Goal: Check status: Check status

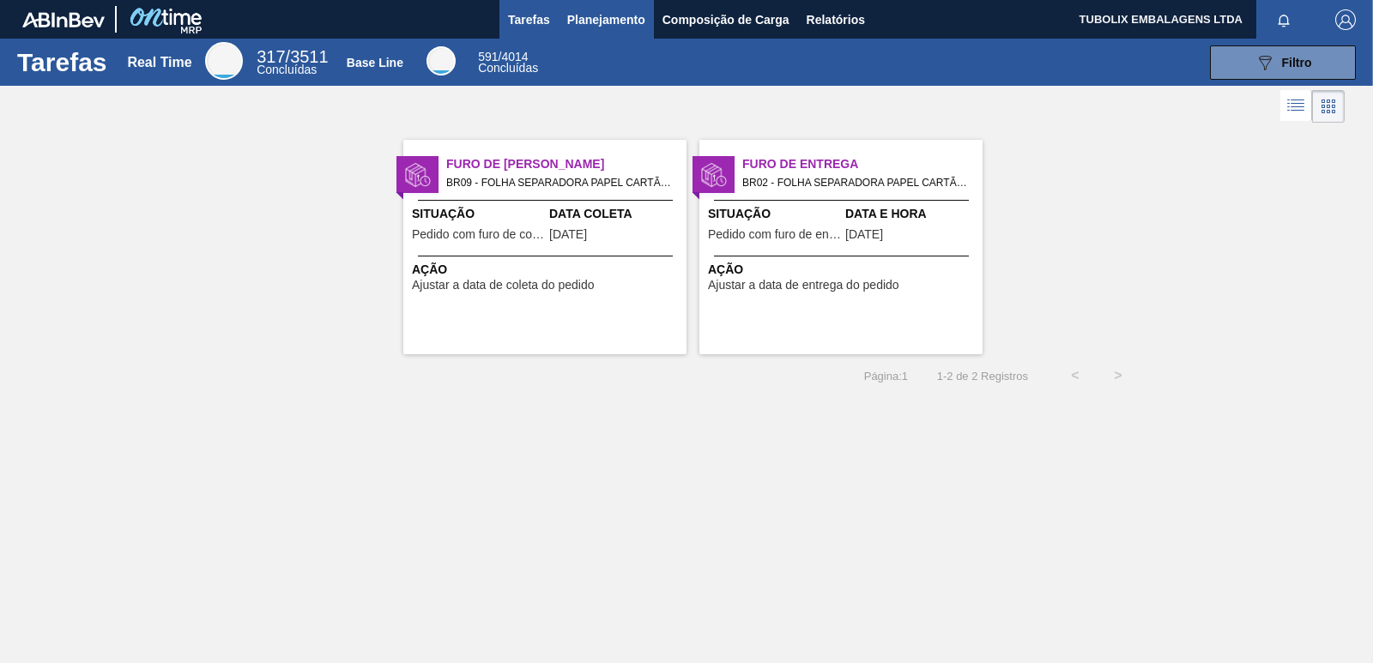
click at [602, 8] on button "Planejamento" at bounding box center [605, 19] width 95 height 39
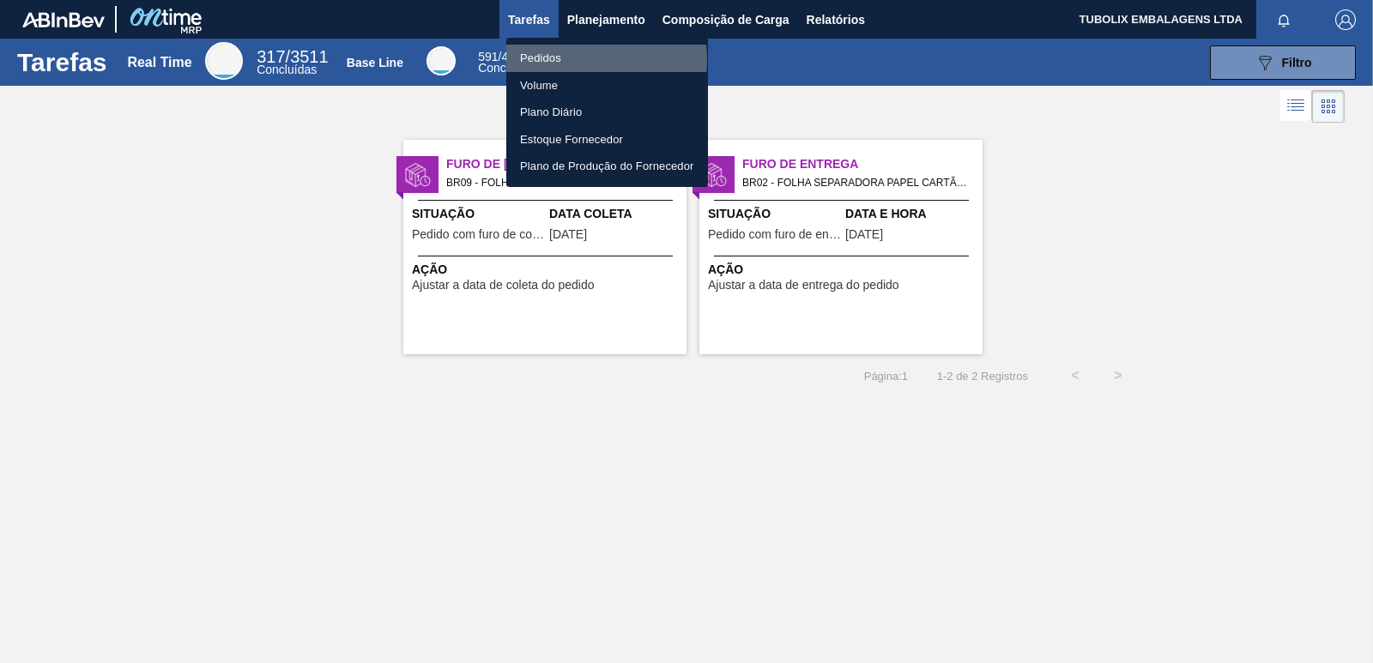
click at [556, 60] on li "Pedidos" at bounding box center [607, 58] width 202 height 27
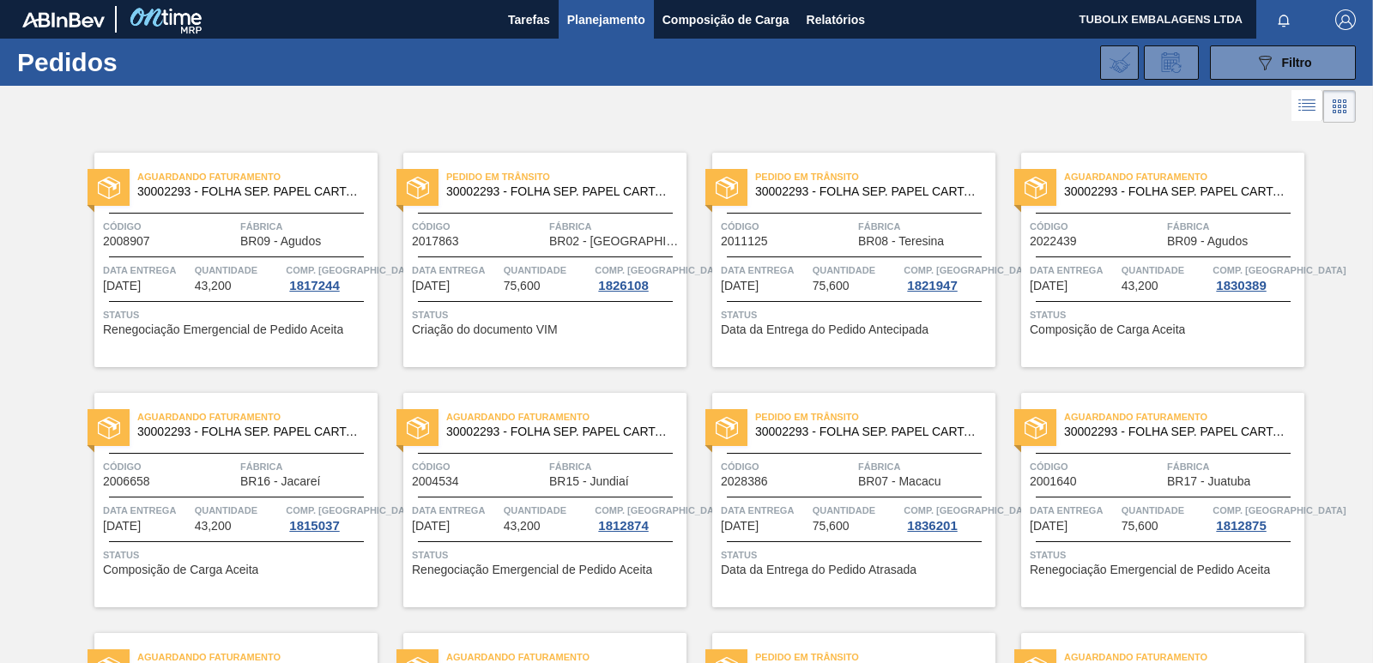
click at [889, 202] on div "Pedido em Trânsito 30002293 - FOLHA SEP. PAPEL CARTAO 1200x1000M 350g" at bounding box center [853, 185] width 283 height 39
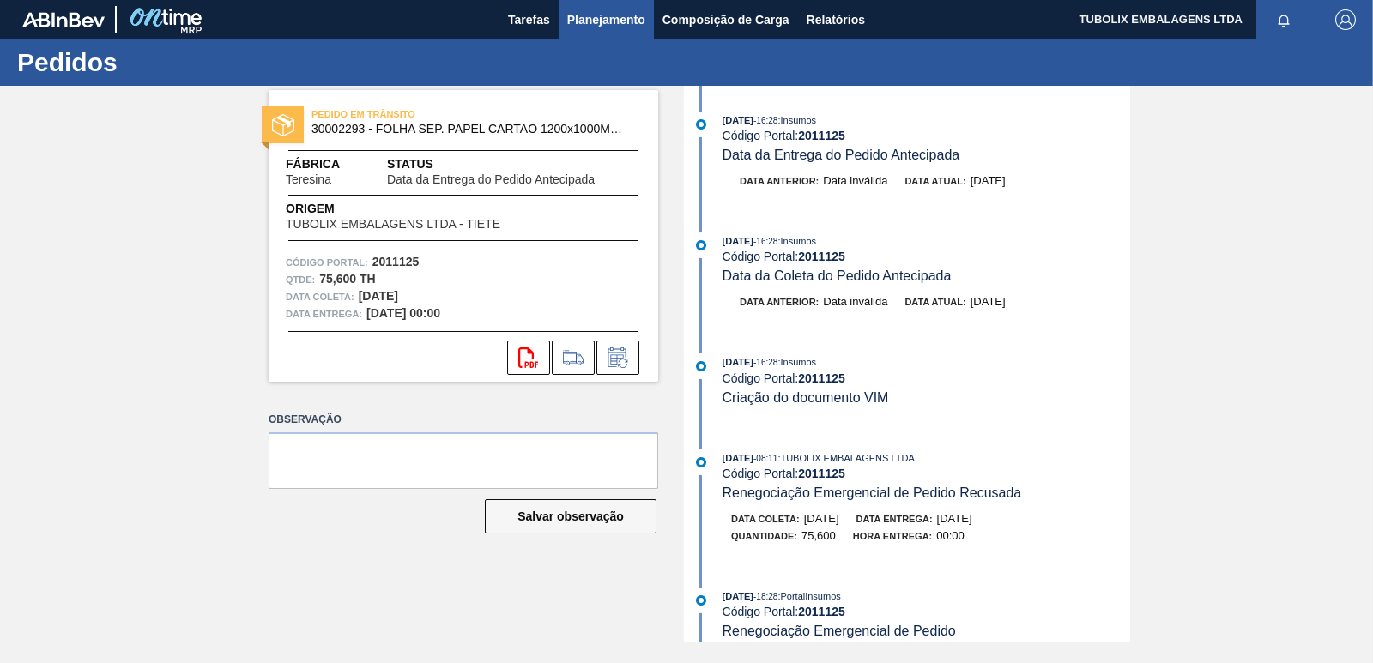
click at [595, 9] on span "Planejamento" at bounding box center [606, 19] width 78 height 21
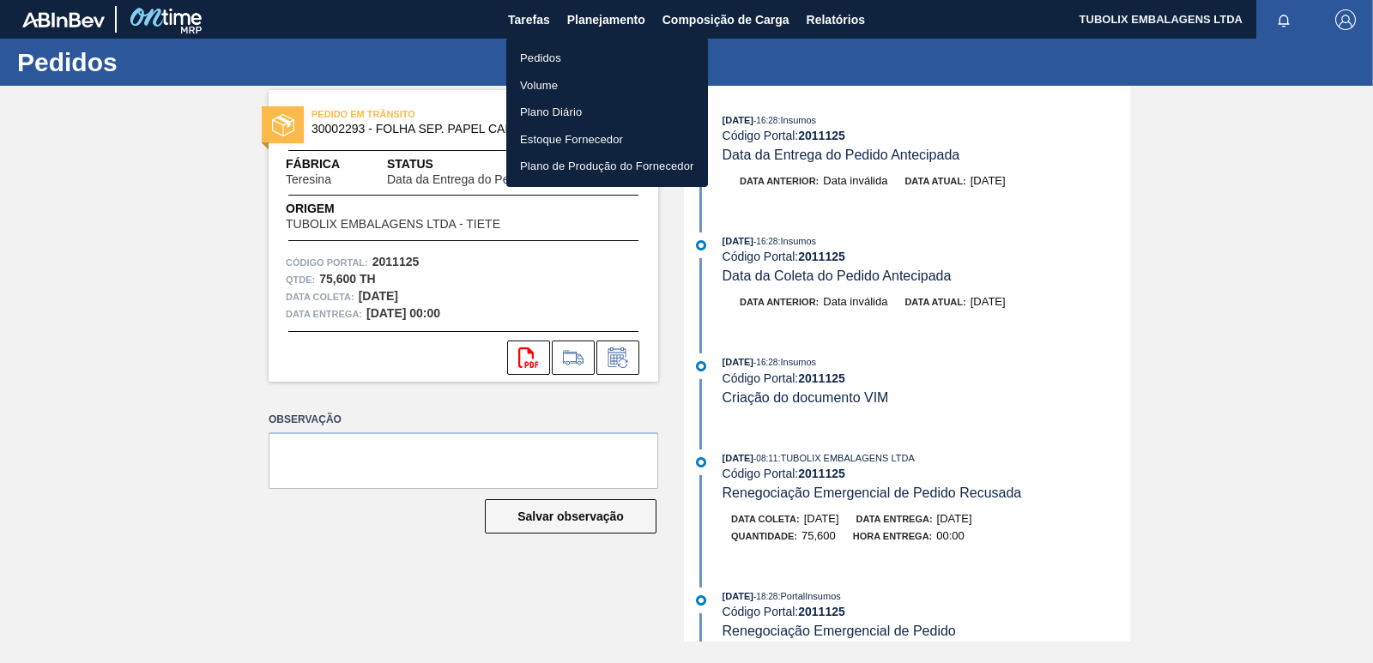
click at [556, 48] on li "Pedidos" at bounding box center [607, 58] width 202 height 27
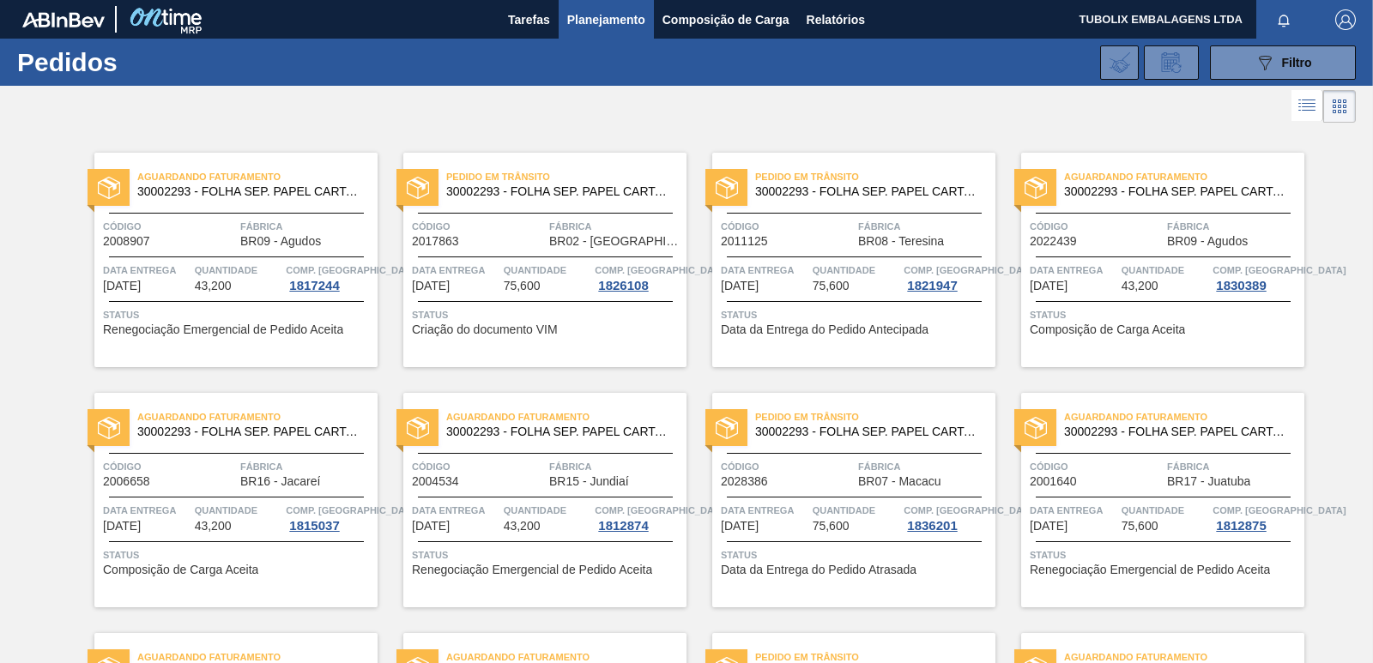
click at [535, 192] on span "30002293 - FOLHA SEP. PAPEL CARTAO 1200x1000M 350g" at bounding box center [559, 191] width 226 height 13
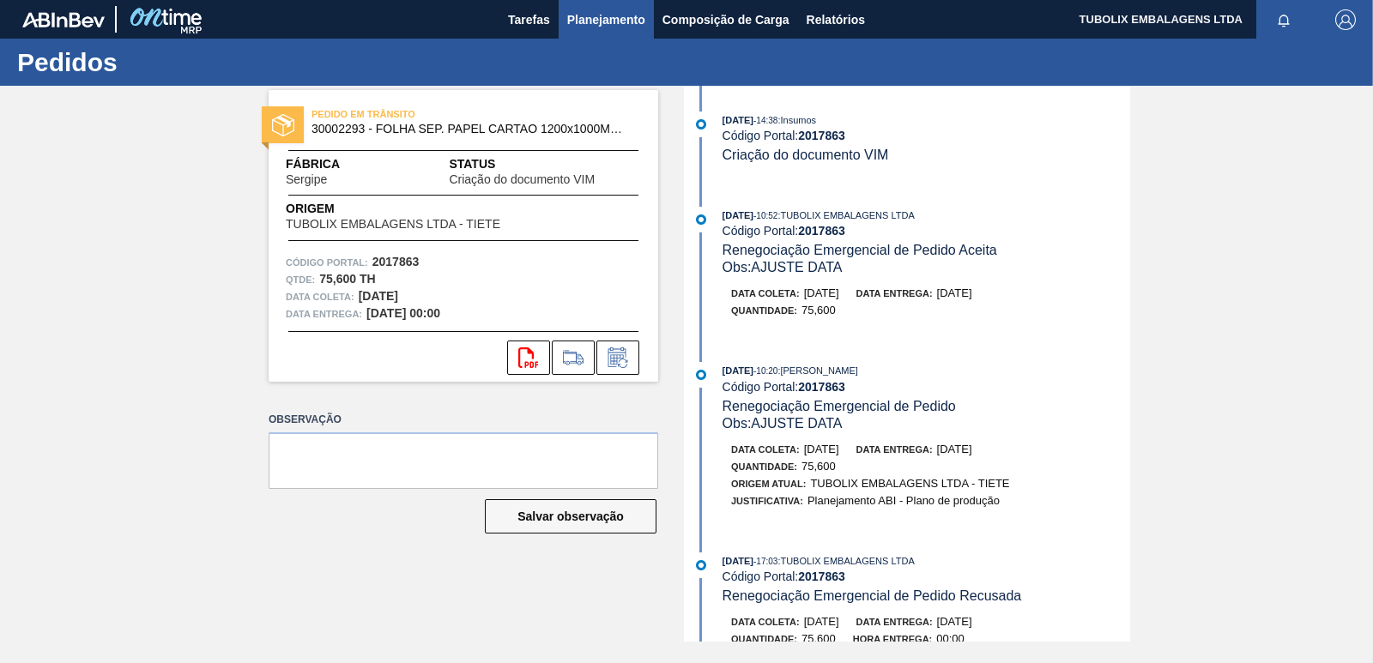
click at [602, 21] on span "Planejamento" at bounding box center [606, 19] width 78 height 21
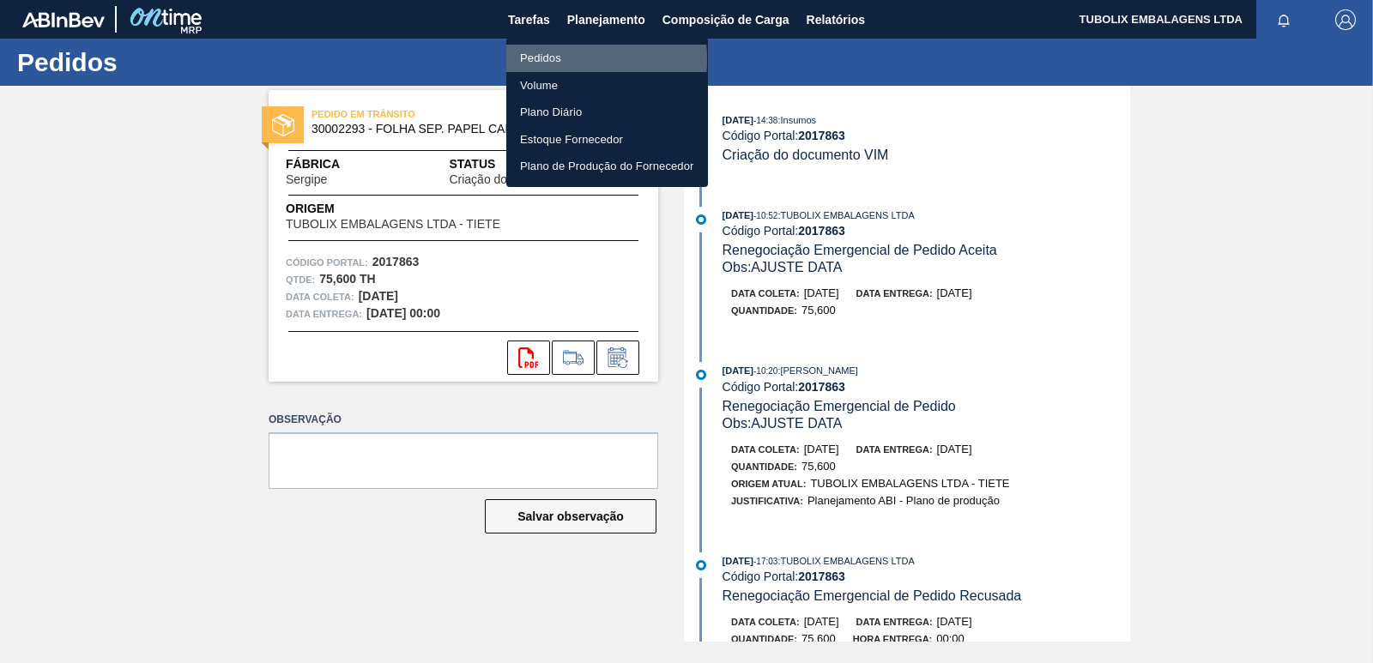
click at [530, 59] on li "Pedidos" at bounding box center [607, 58] width 202 height 27
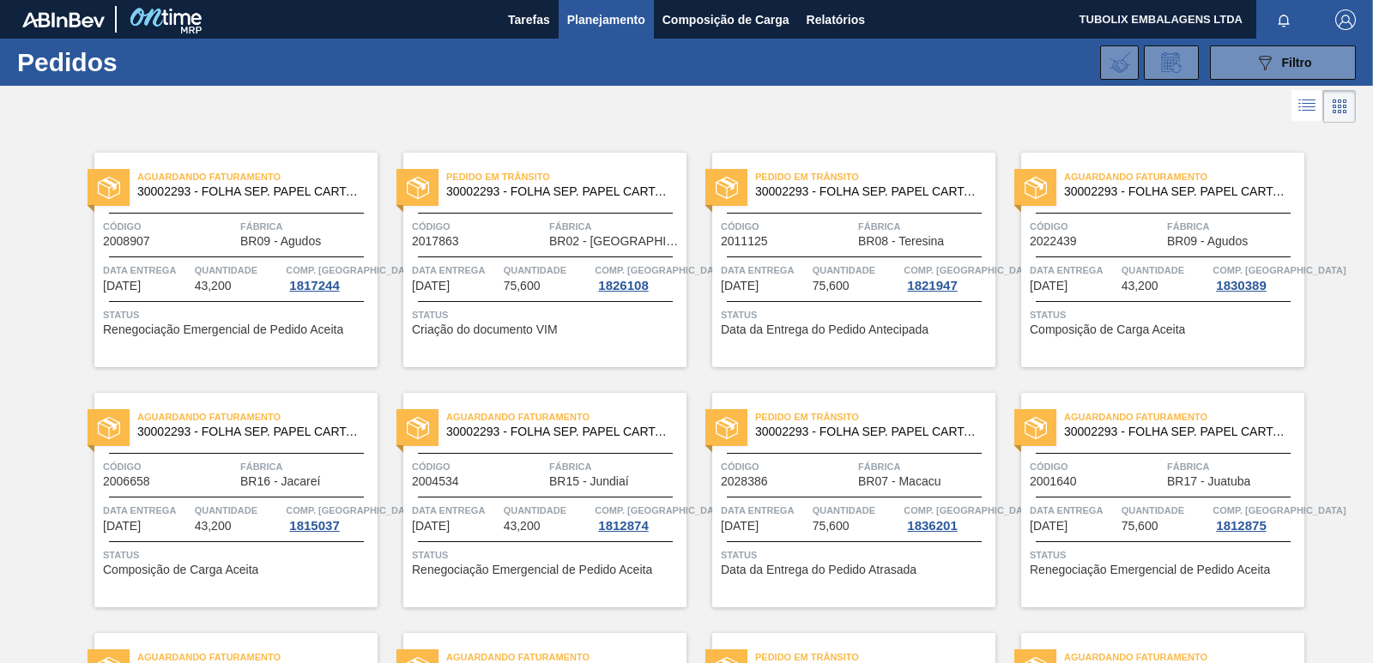
click at [874, 237] on span "BR08 - Teresina" at bounding box center [901, 241] width 86 height 13
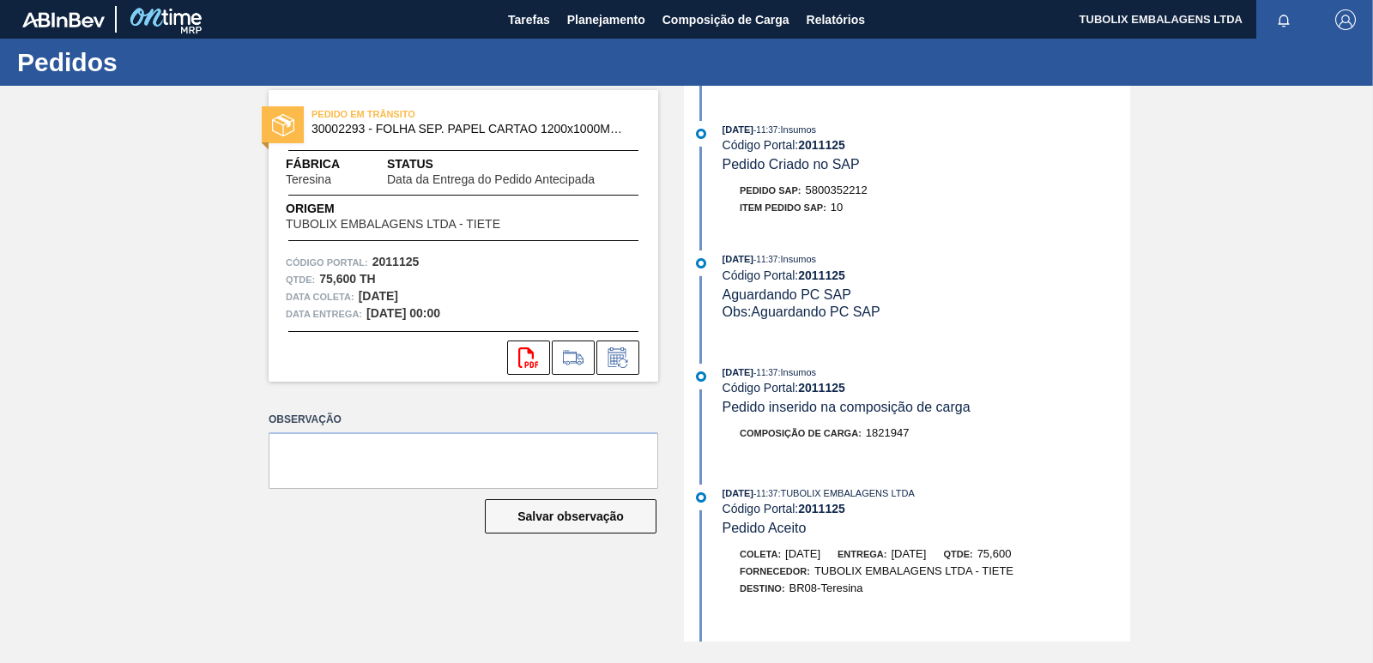
scroll to position [999, 0]
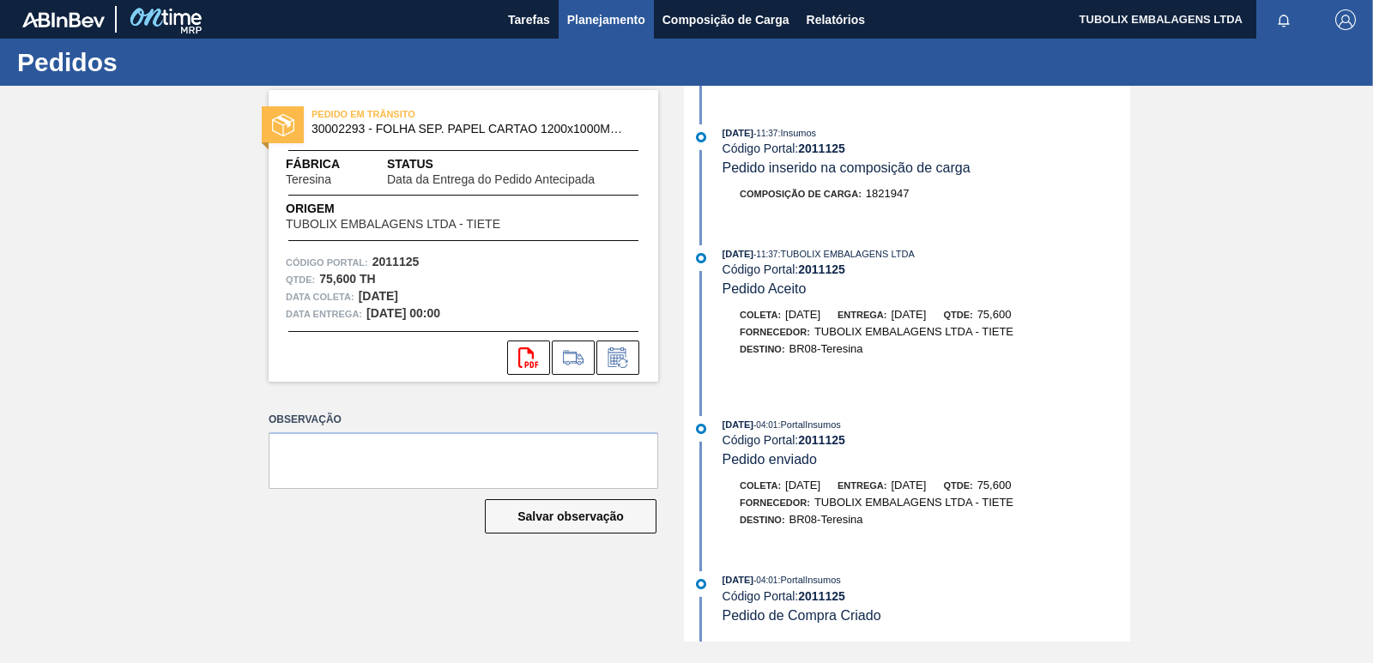
click at [636, 11] on span "Planejamento" at bounding box center [606, 19] width 78 height 21
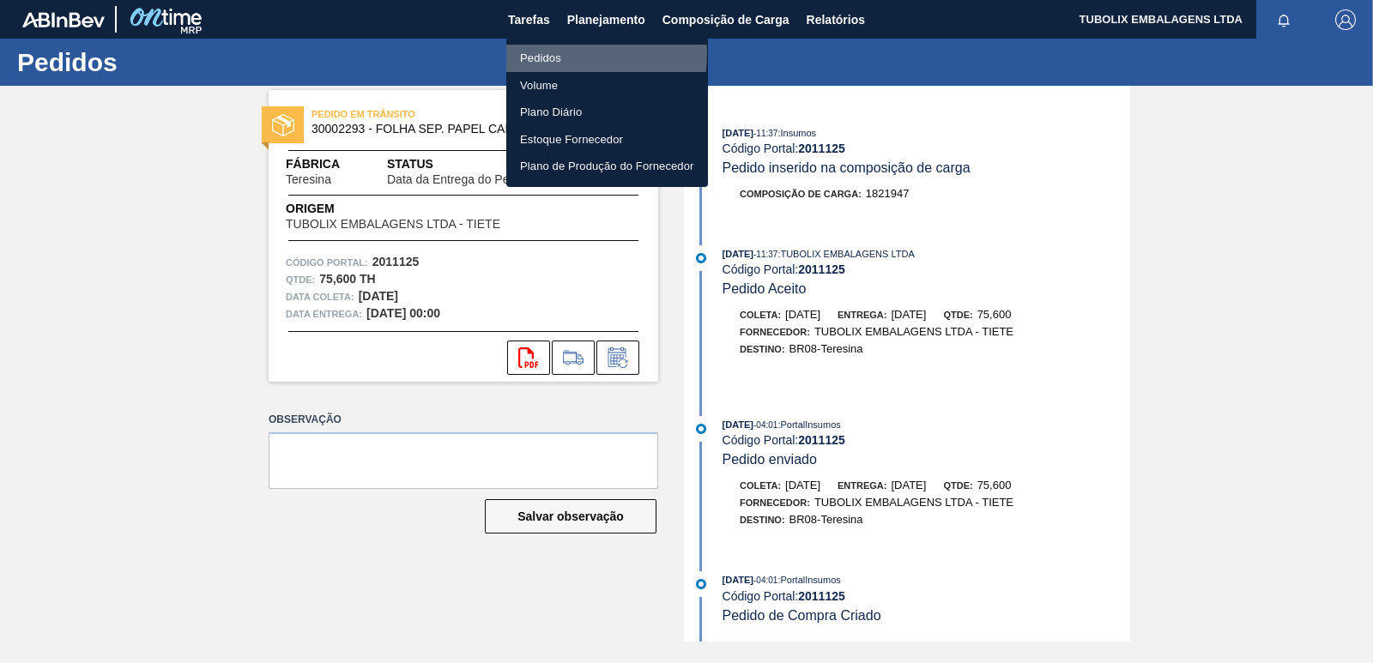
drag, startPoint x: 547, startPoint y: 53, endPoint x: 789, endPoint y: 201, distance: 283.4
click at [546, 53] on li "Pedidos" at bounding box center [607, 58] width 202 height 27
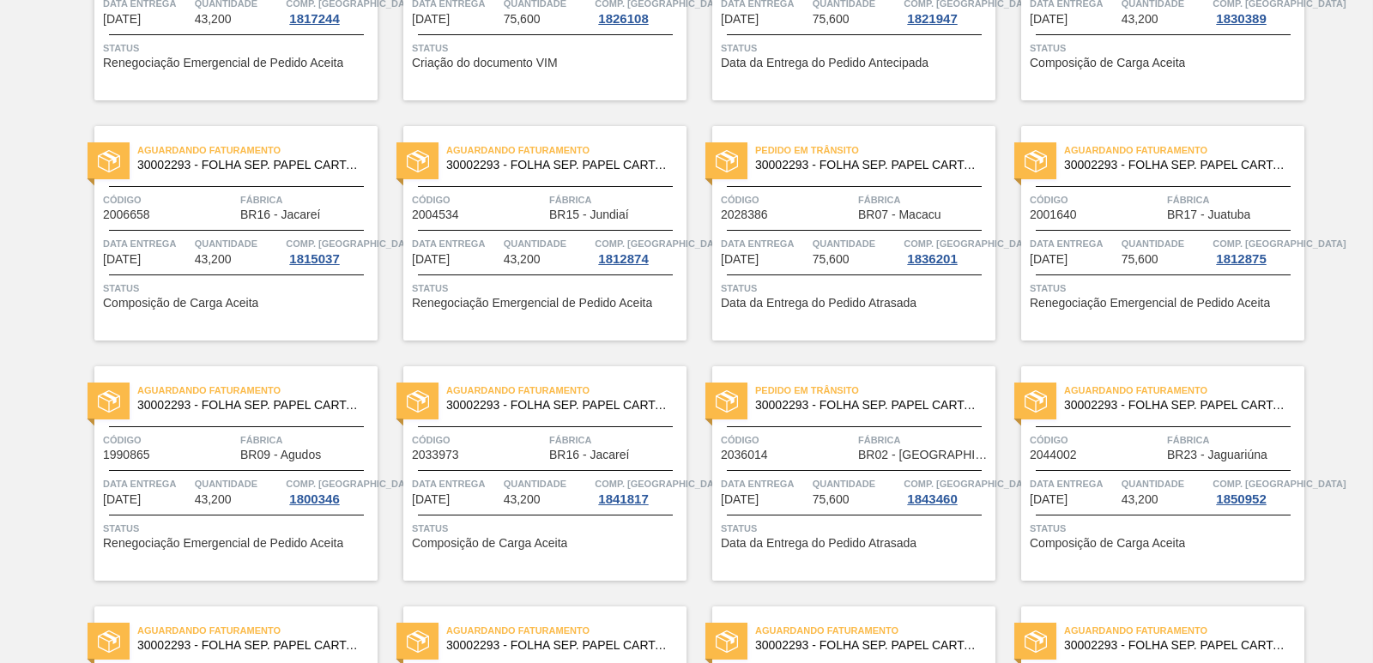
scroll to position [343, 0]
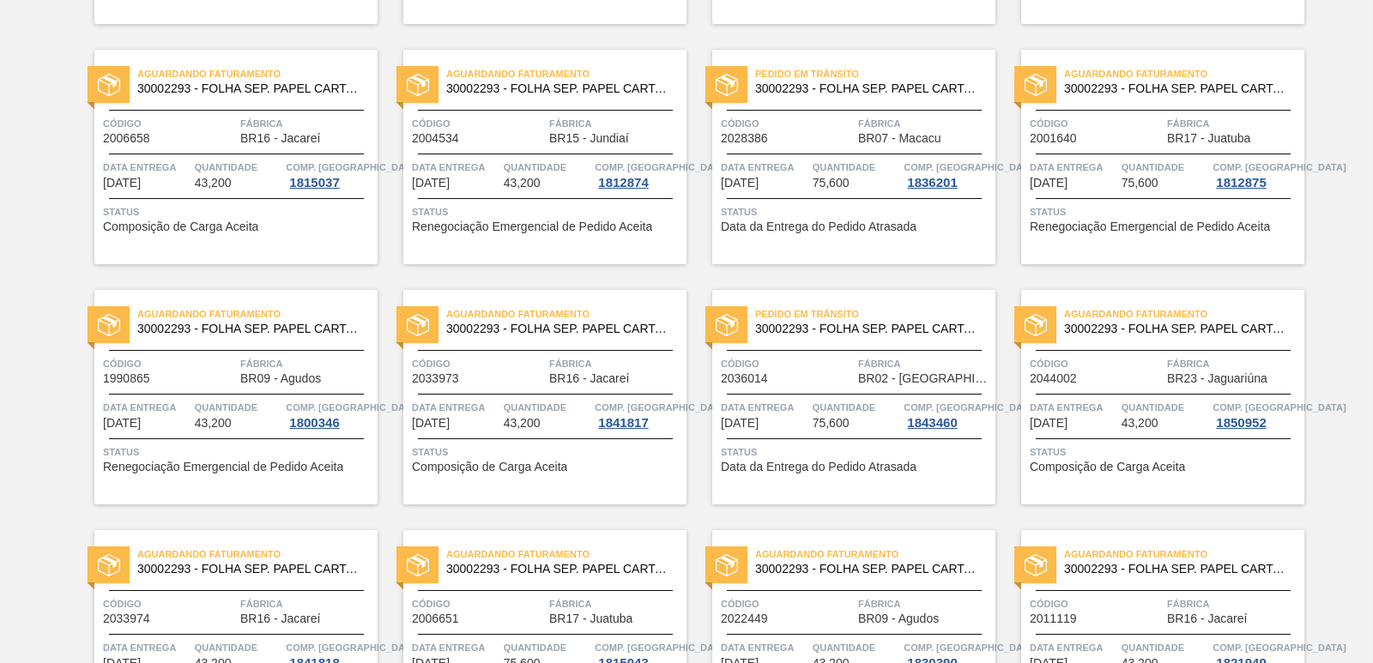
click at [863, 347] on div "Pedido em Trânsito 30002293 - FOLHA SEP. PAPEL CARTAO 1200x1000M 350g Código 20…" at bounding box center [853, 397] width 283 height 214
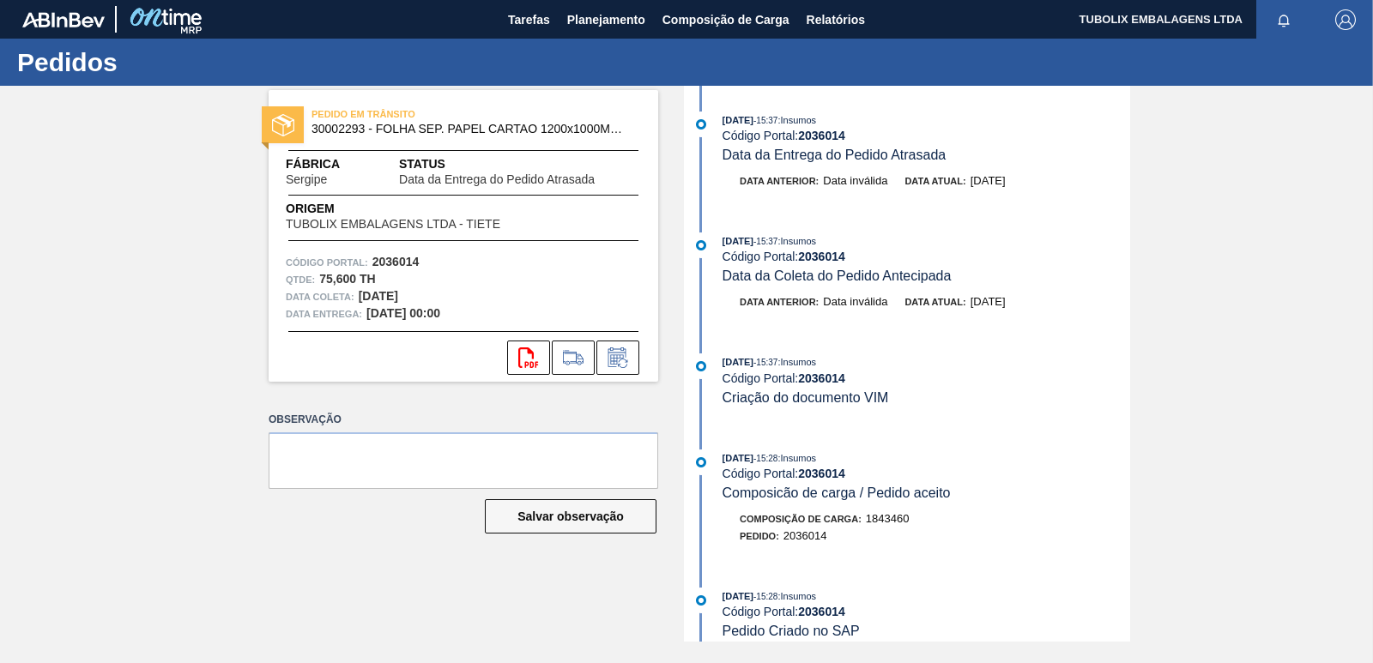
drag, startPoint x: 606, startPoint y: 10, endPoint x: 575, endPoint y: 41, distance: 43.7
click at [606, 9] on span "Planejamento" at bounding box center [606, 19] width 78 height 21
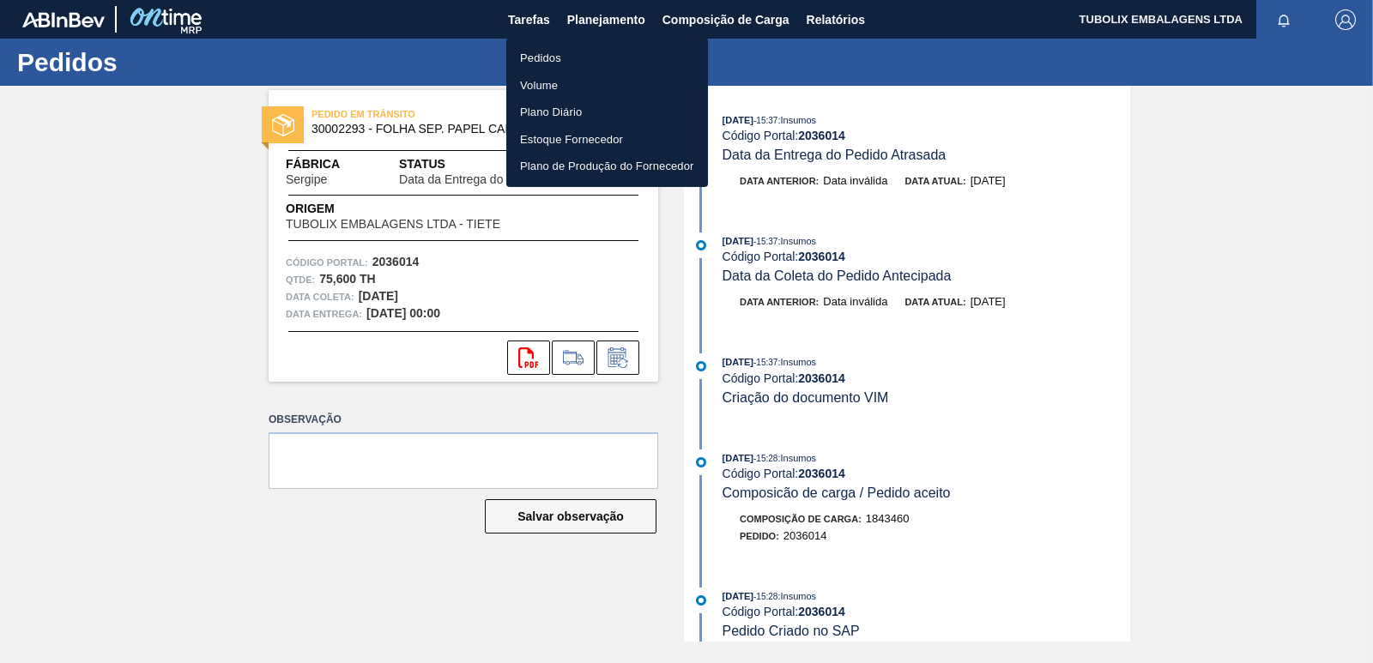
click at [544, 52] on li "Pedidos" at bounding box center [607, 58] width 202 height 27
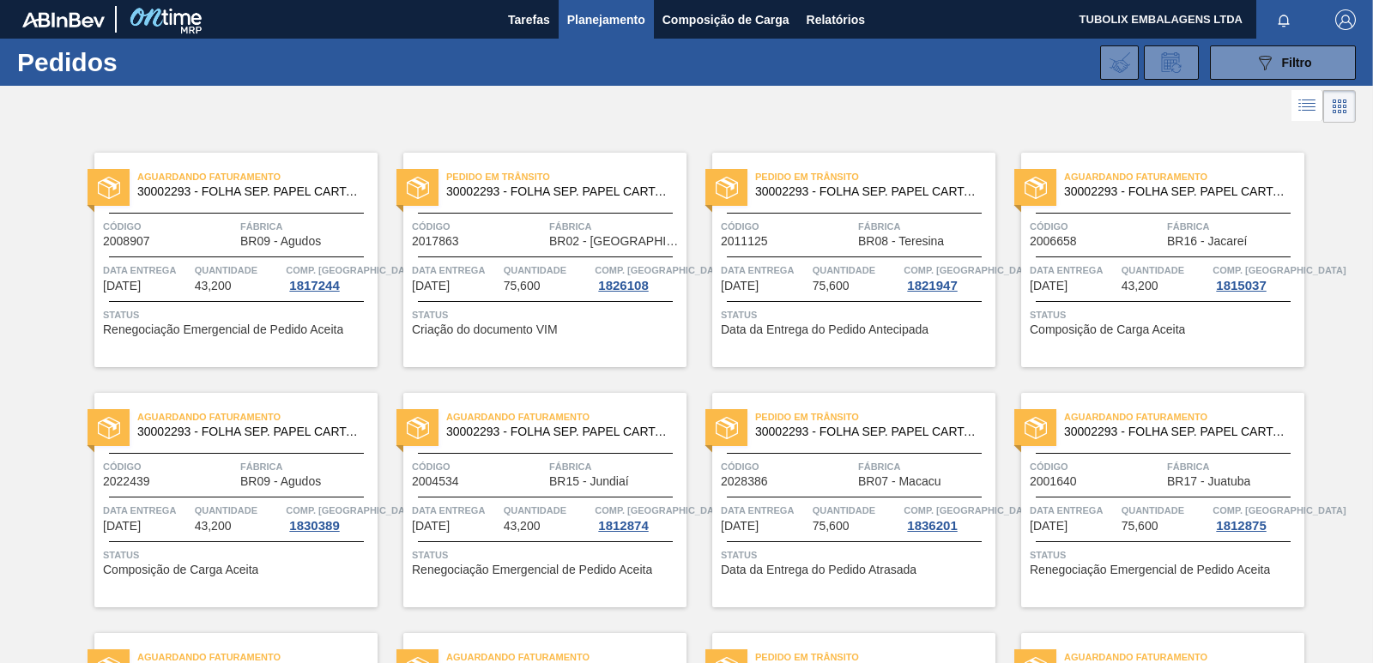
click at [818, 474] on span "Código" at bounding box center [787, 466] width 133 height 17
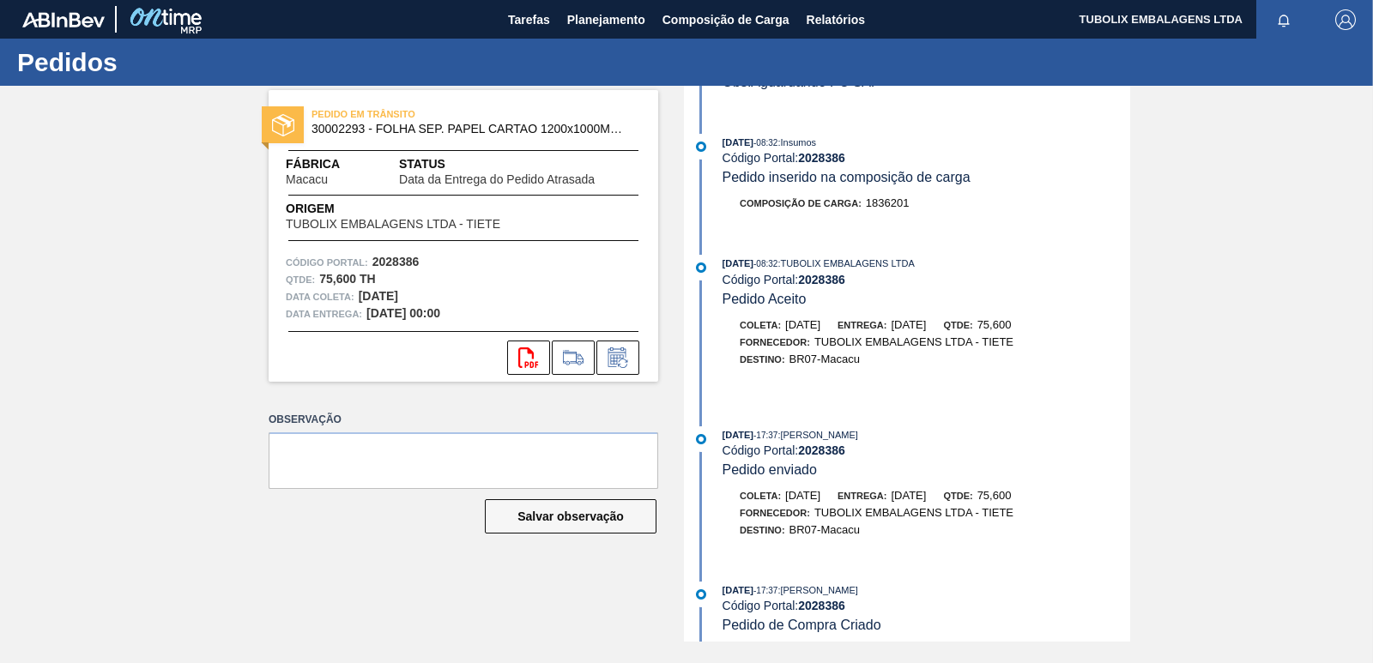
scroll to position [705, 0]
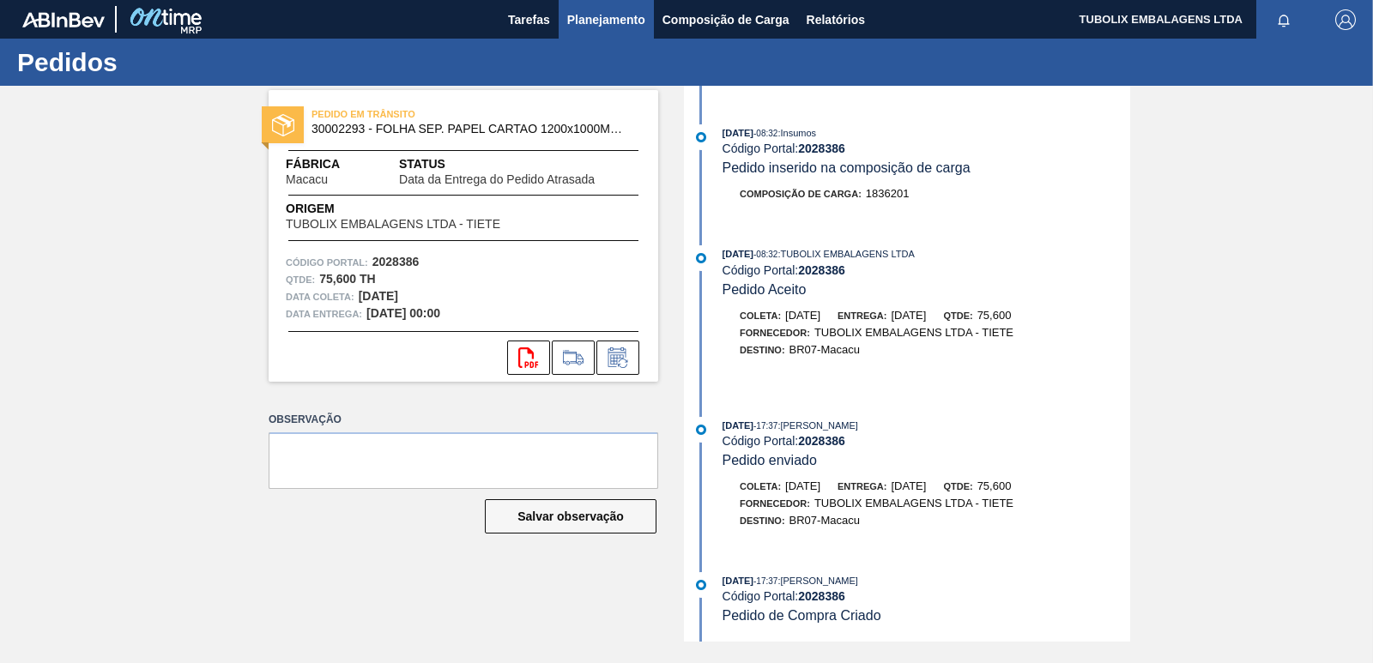
click at [590, 17] on span "Planejamento" at bounding box center [606, 19] width 78 height 21
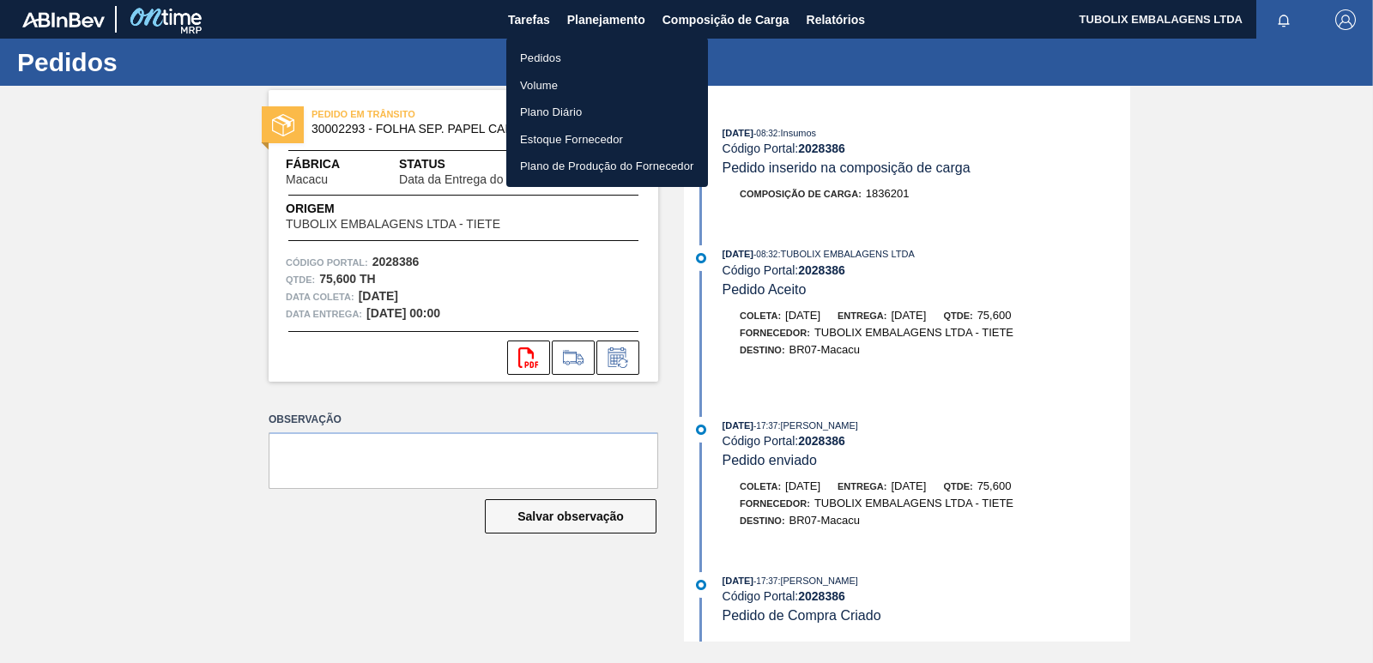
click at [540, 57] on li "Pedidos" at bounding box center [607, 58] width 202 height 27
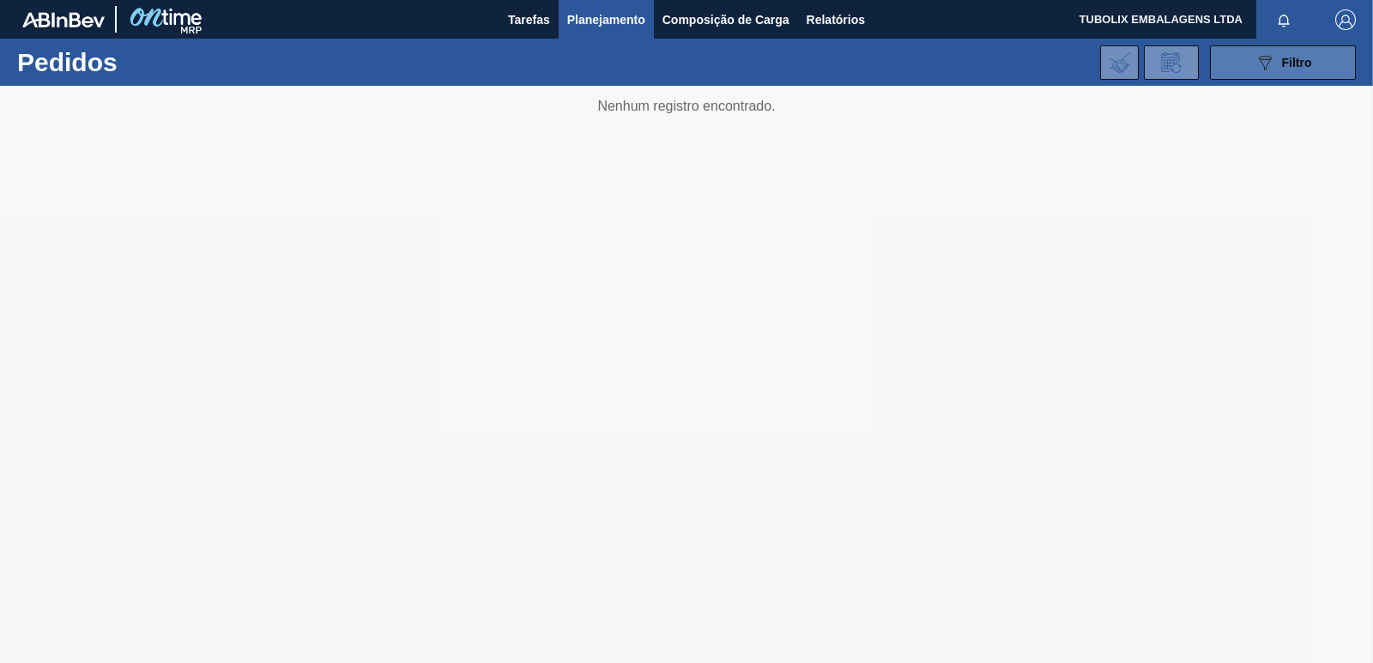
click at [1261, 58] on icon "089F7B8B-B2A5-4AFE-B5C0-19BA573D28AC" at bounding box center [1264, 62] width 21 height 21
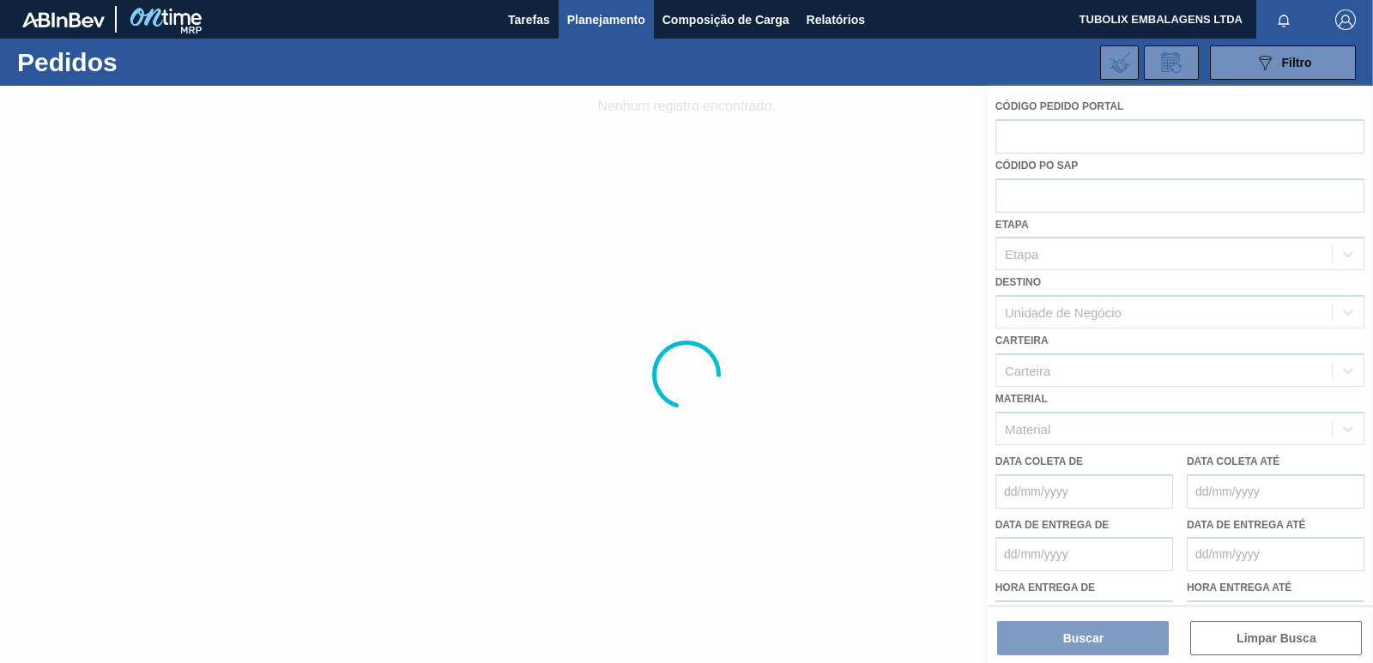
click at [1028, 304] on div at bounding box center [686, 374] width 1373 height 577
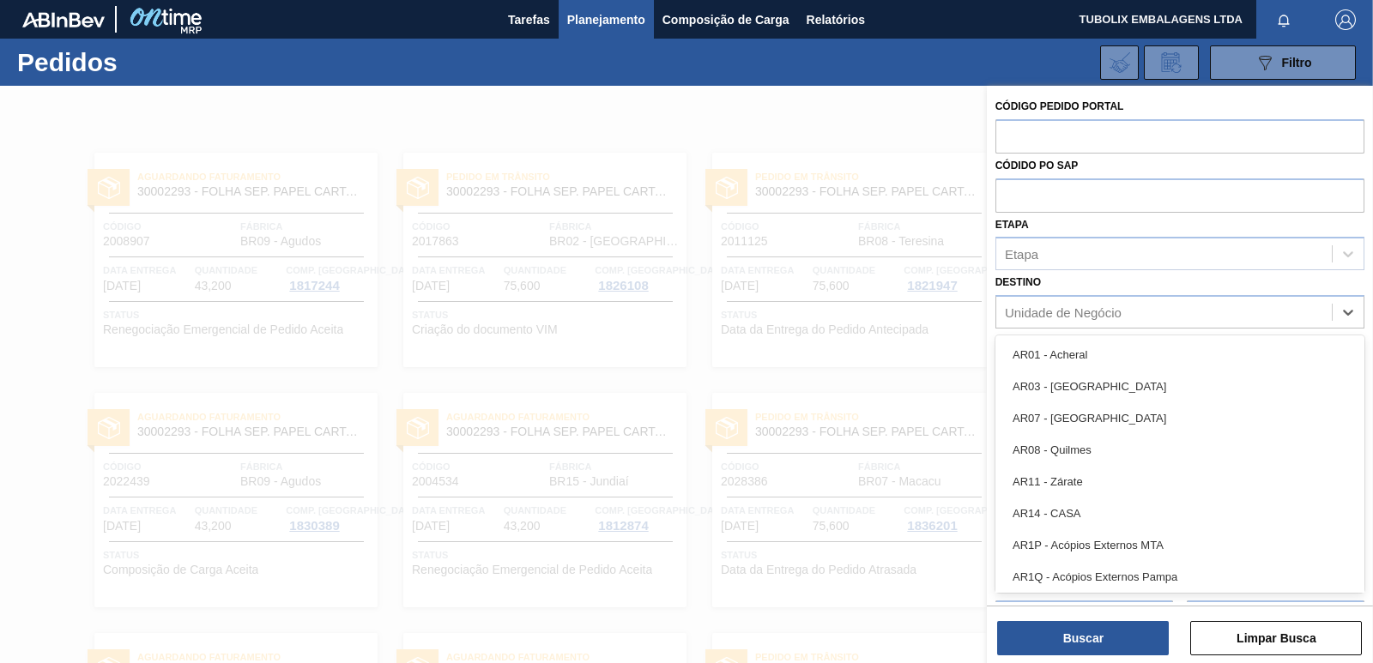
click at [1028, 306] on div "Unidade de Negócio" at bounding box center [1063, 312] width 117 height 15
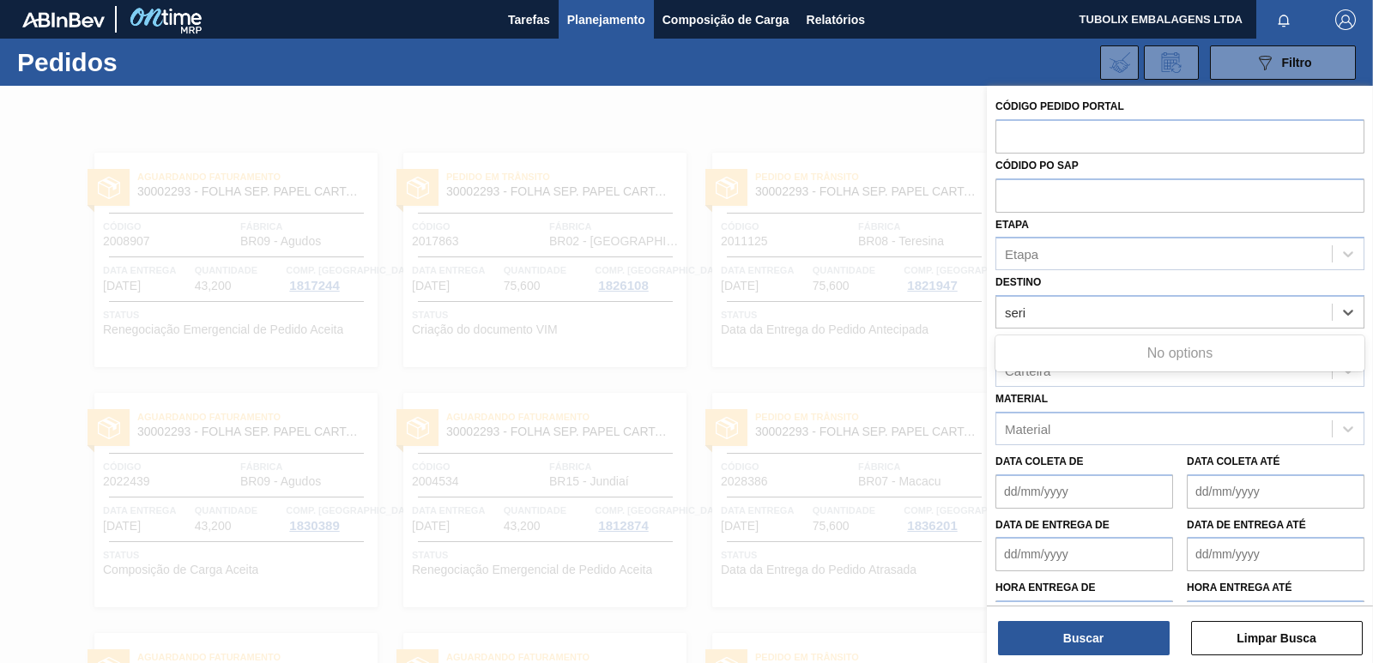
type input "ser"
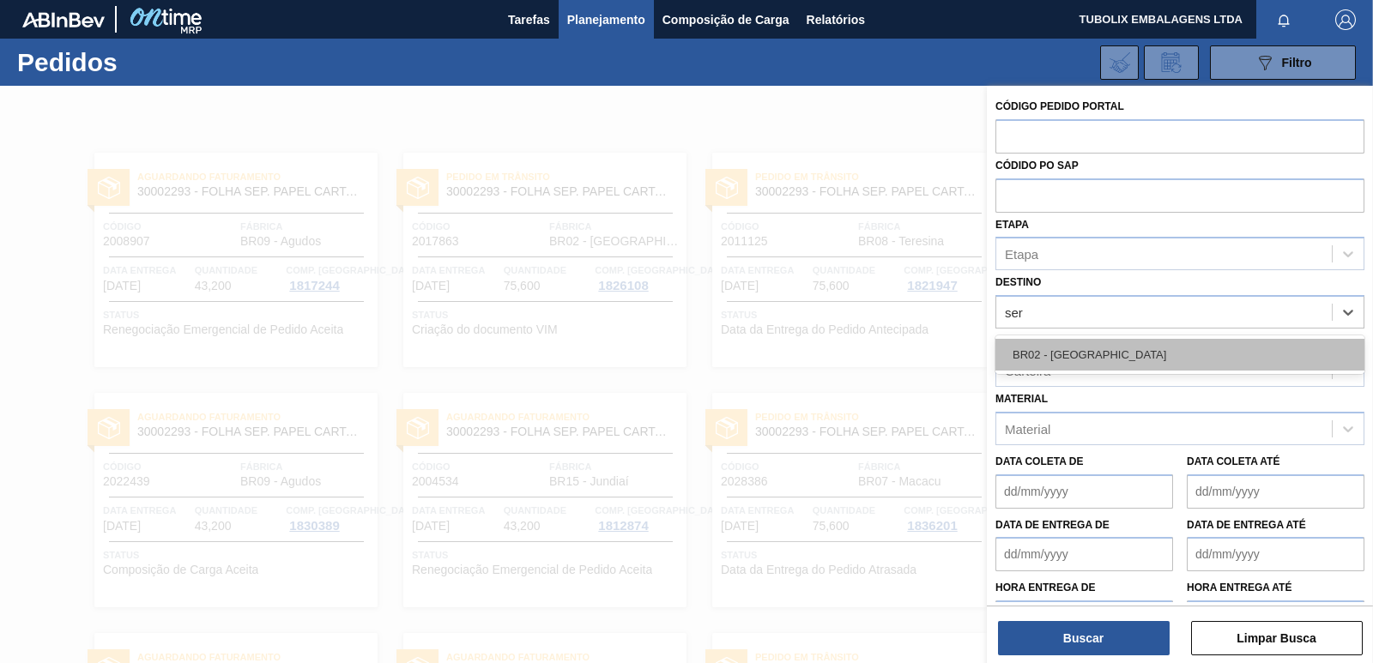
click at [1114, 359] on div "BR02 - [GEOGRAPHIC_DATA]" at bounding box center [1179, 355] width 369 height 32
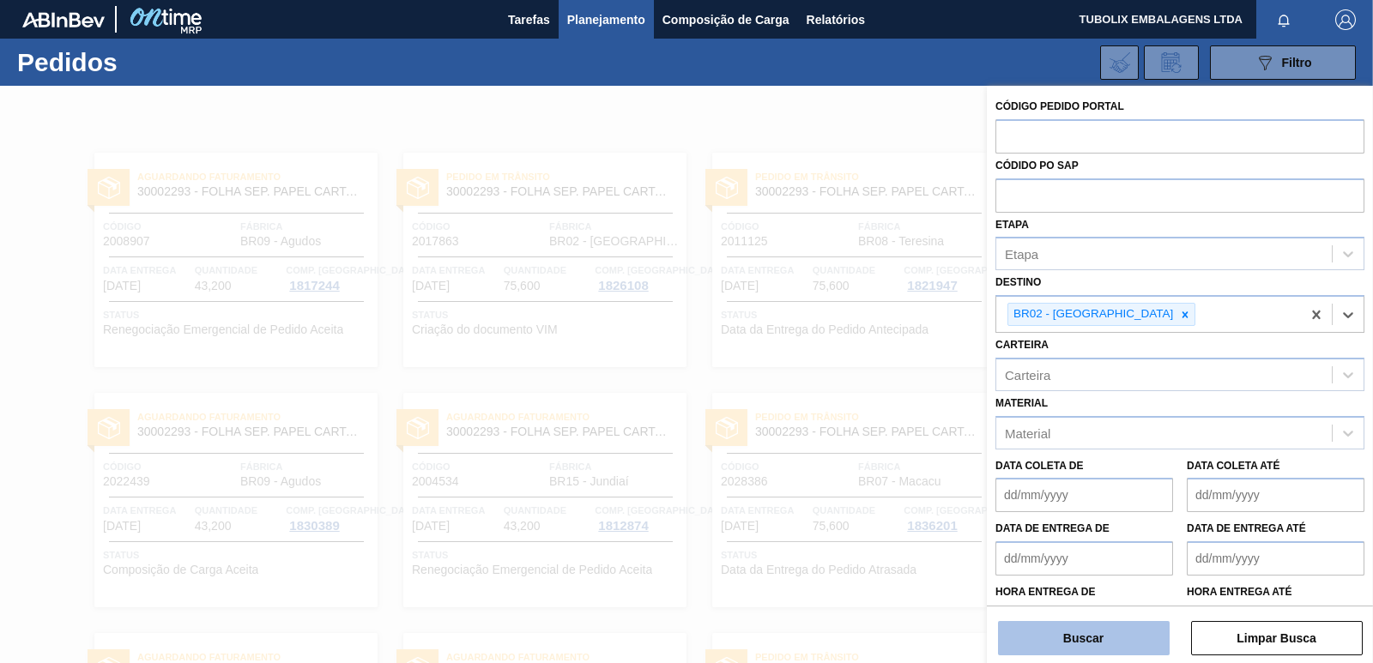
click at [1137, 644] on button "Buscar" at bounding box center [1084, 638] width 172 height 34
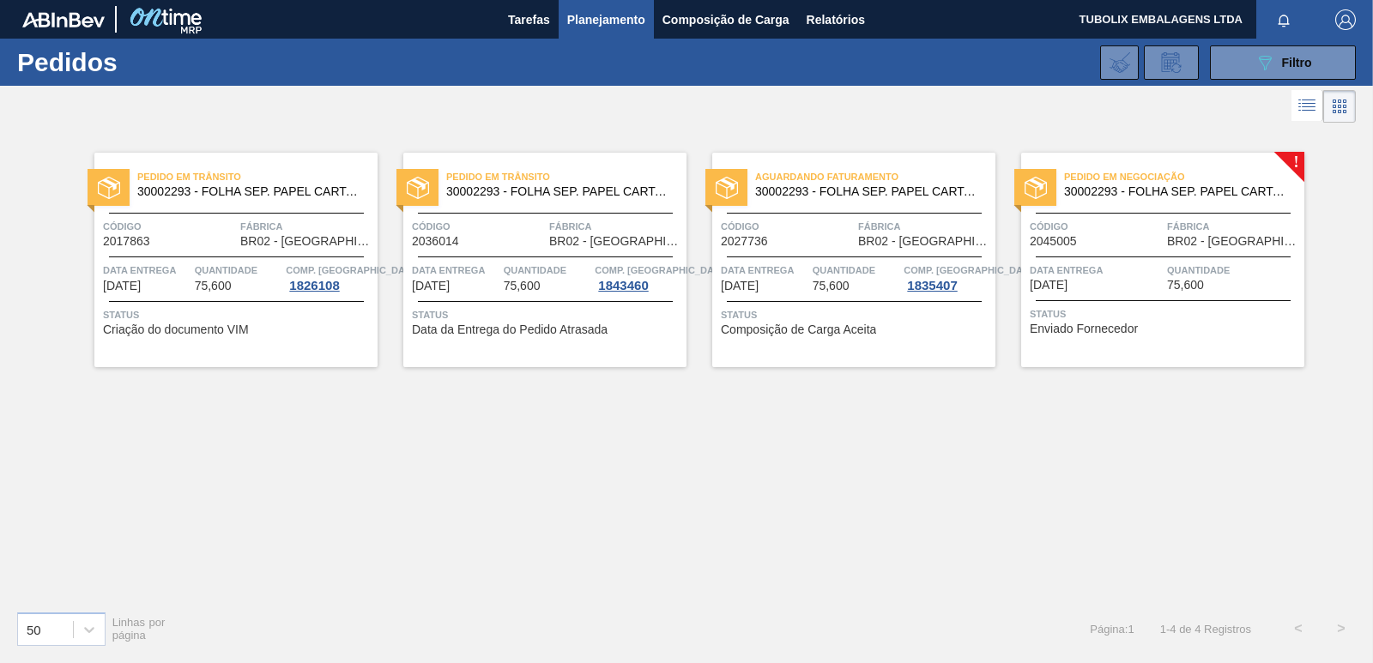
click at [569, 243] on span "BR02 - [GEOGRAPHIC_DATA]" at bounding box center [615, 241] width 133 height 13
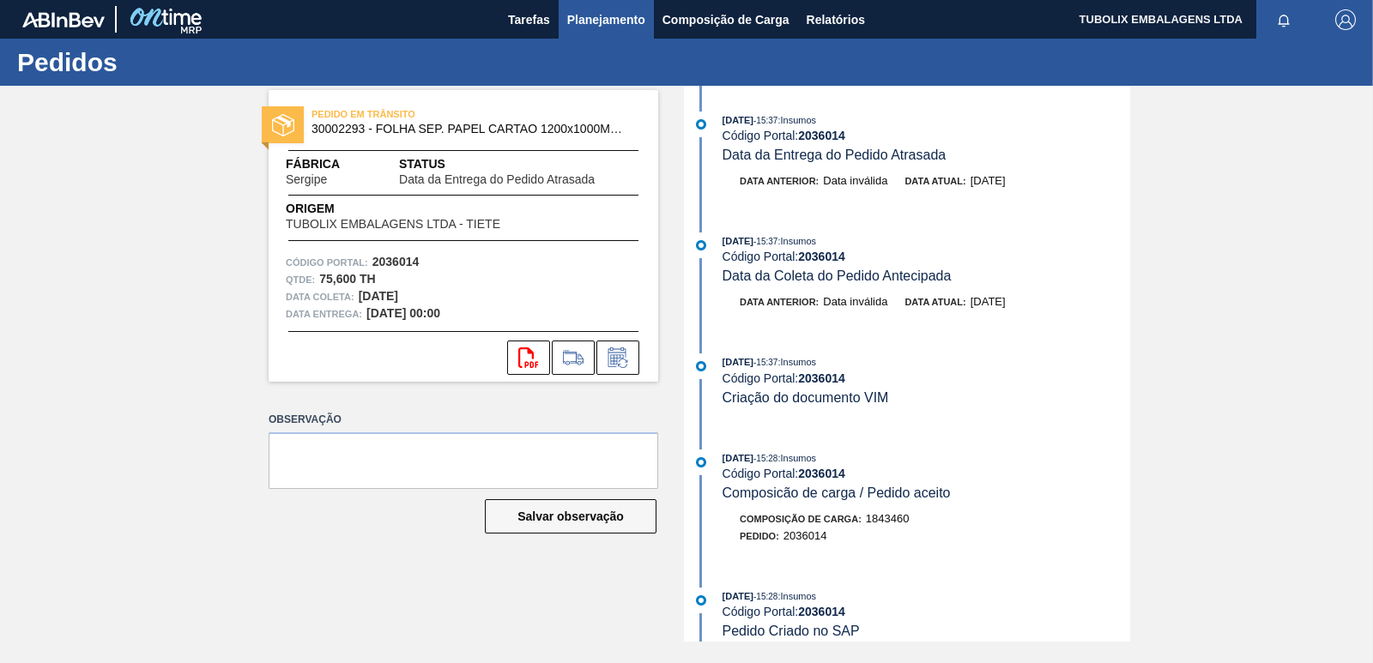
click at [624, 14] on span "Planejamento" at bounding box center [606, 19] width 78 height 21
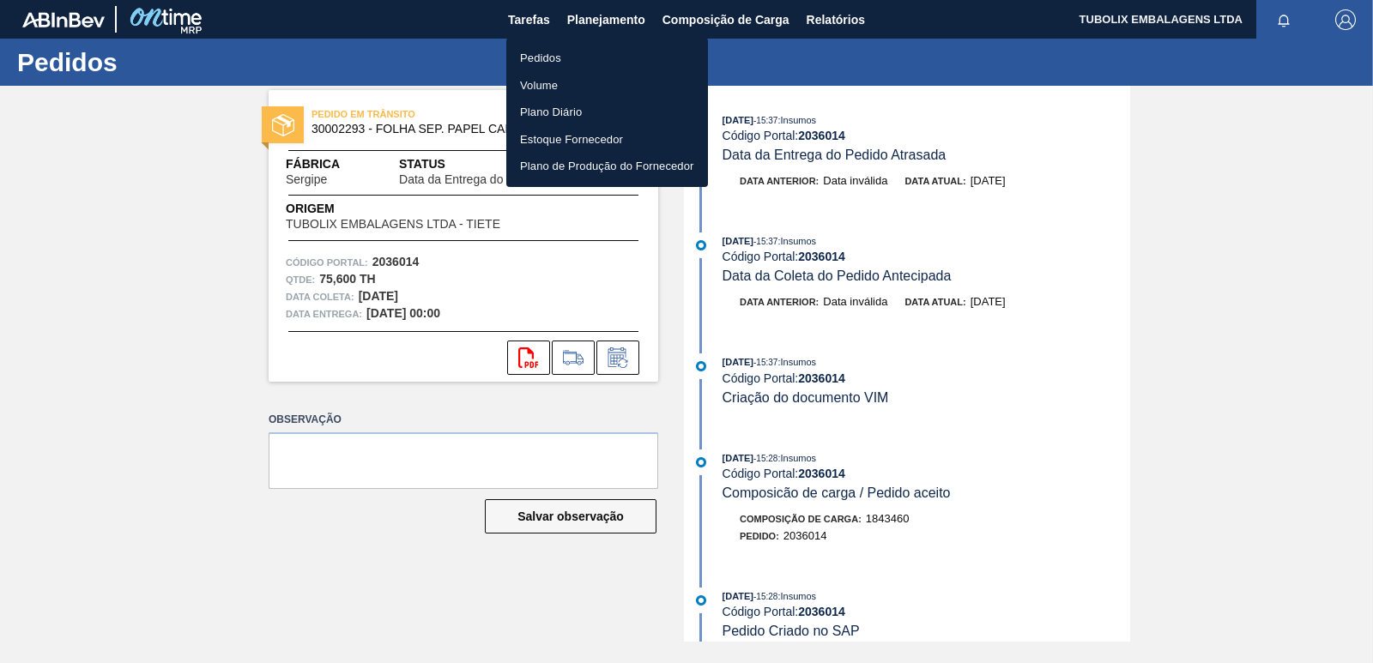
click at [588, 64] on li "Pedidos" at bounding box center [607, 58] width 202 height 27
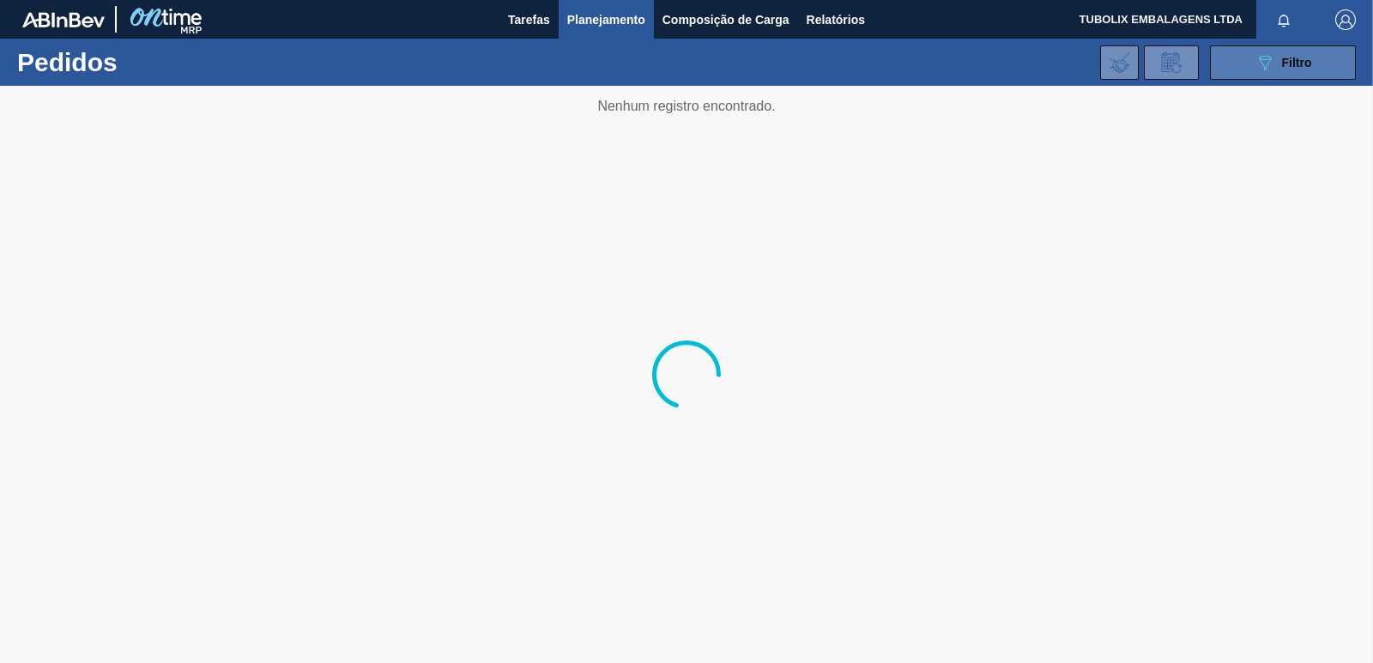
click at [1293, 67] on span "Filtro" at bounding box center [1297, 63] width 30 height 14
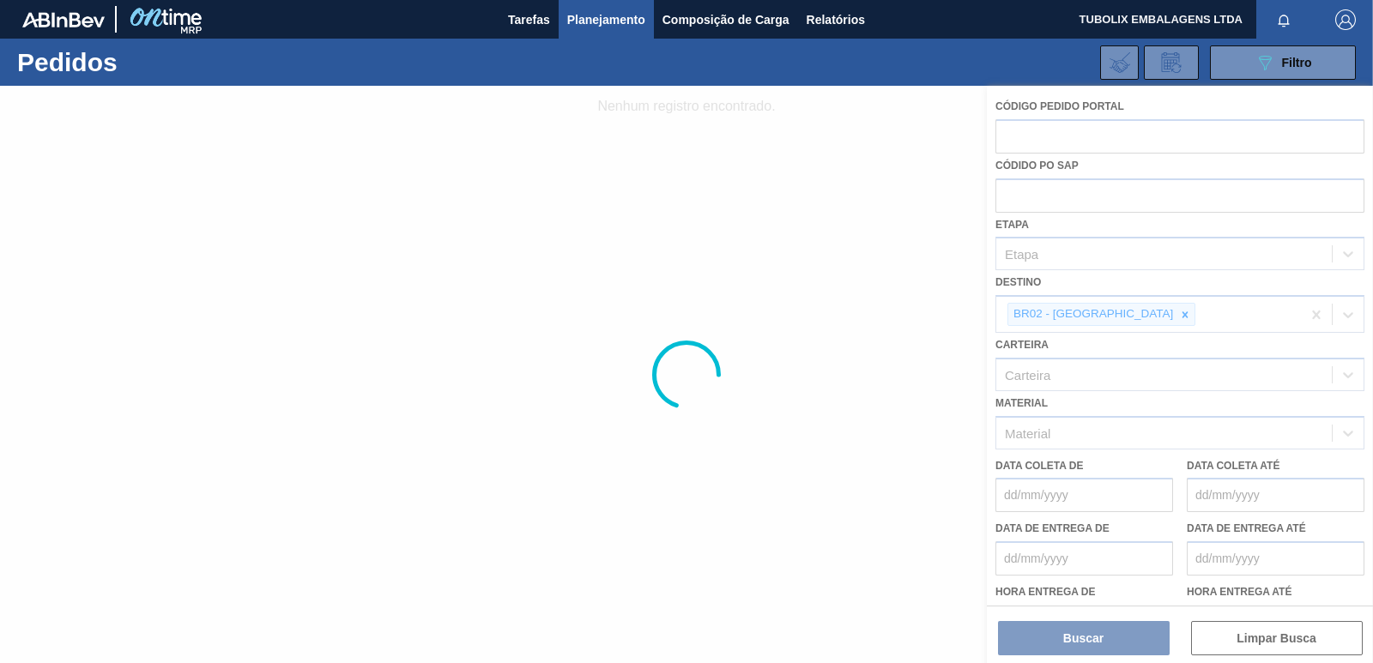
click at [1100, 310] on div at bounding box center [686, 374] width 1373 height 577
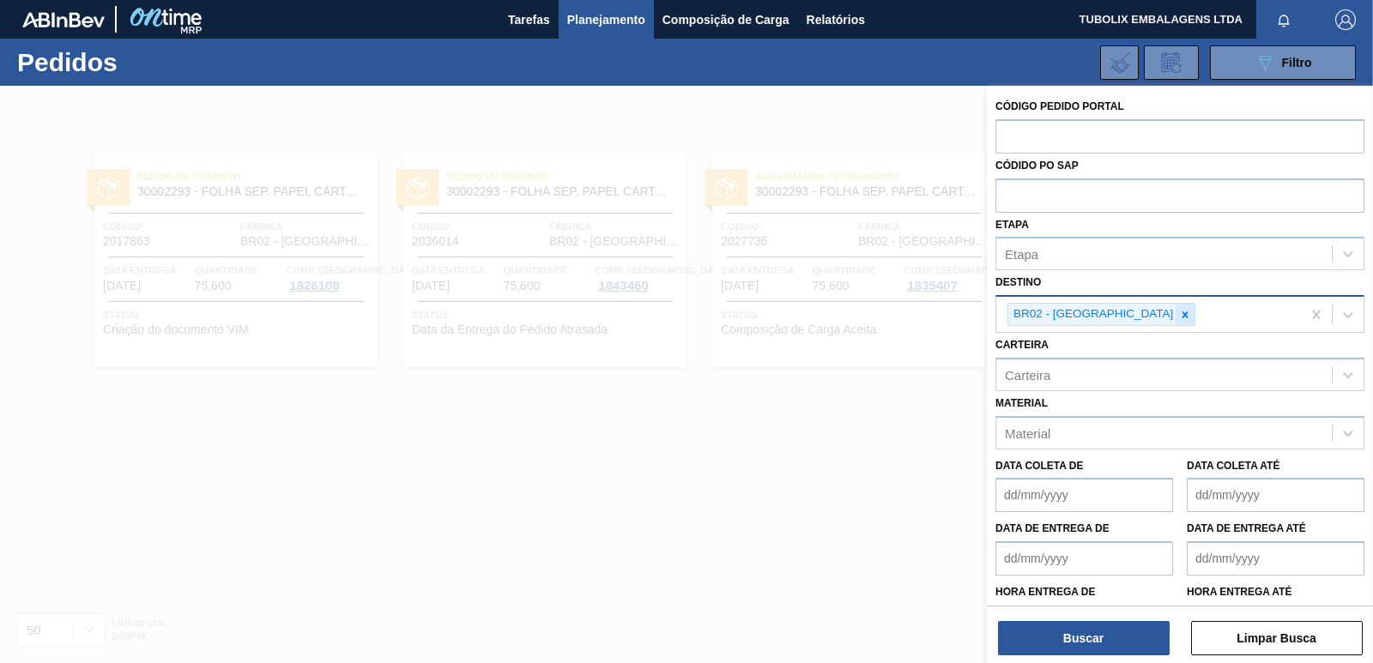
click at [1179, 313] on icon at bounding box center [1185, 315] width 12 height 12
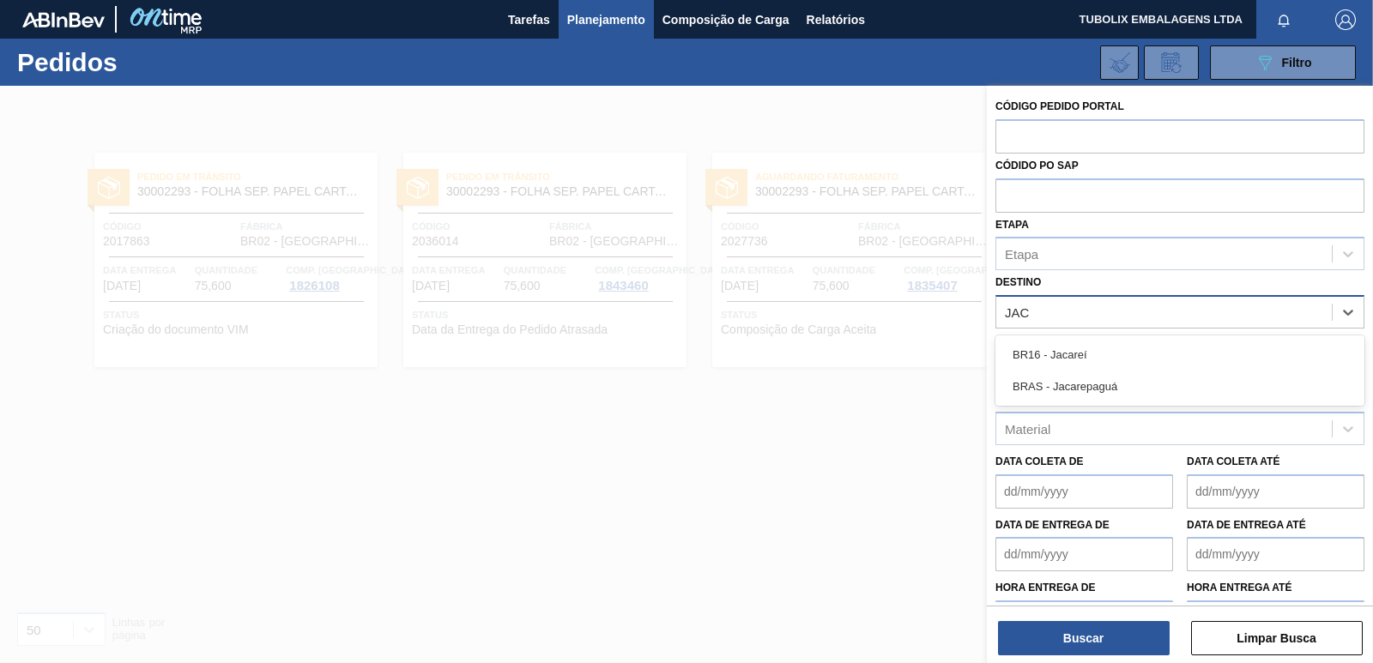
type input "JACA"
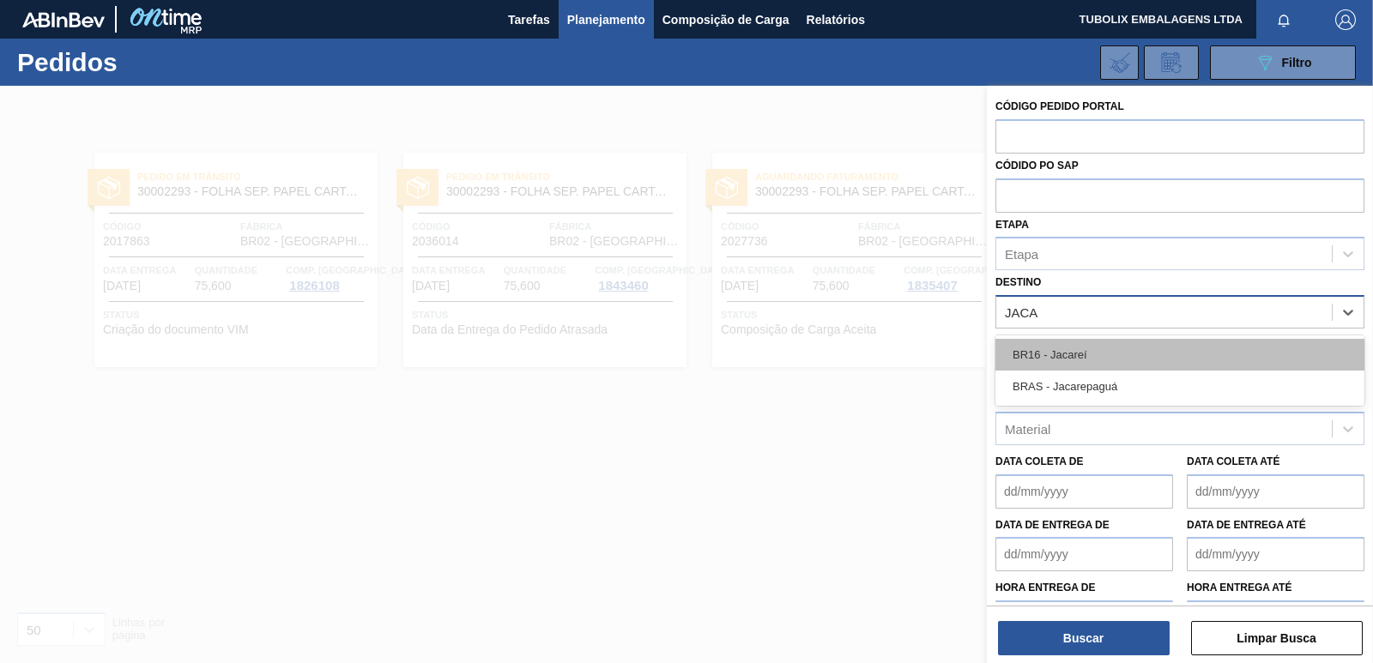
click at [1065, 357] on div "BR16 - Jacareí" at bounding box center [1179, 355] width 369 height 32
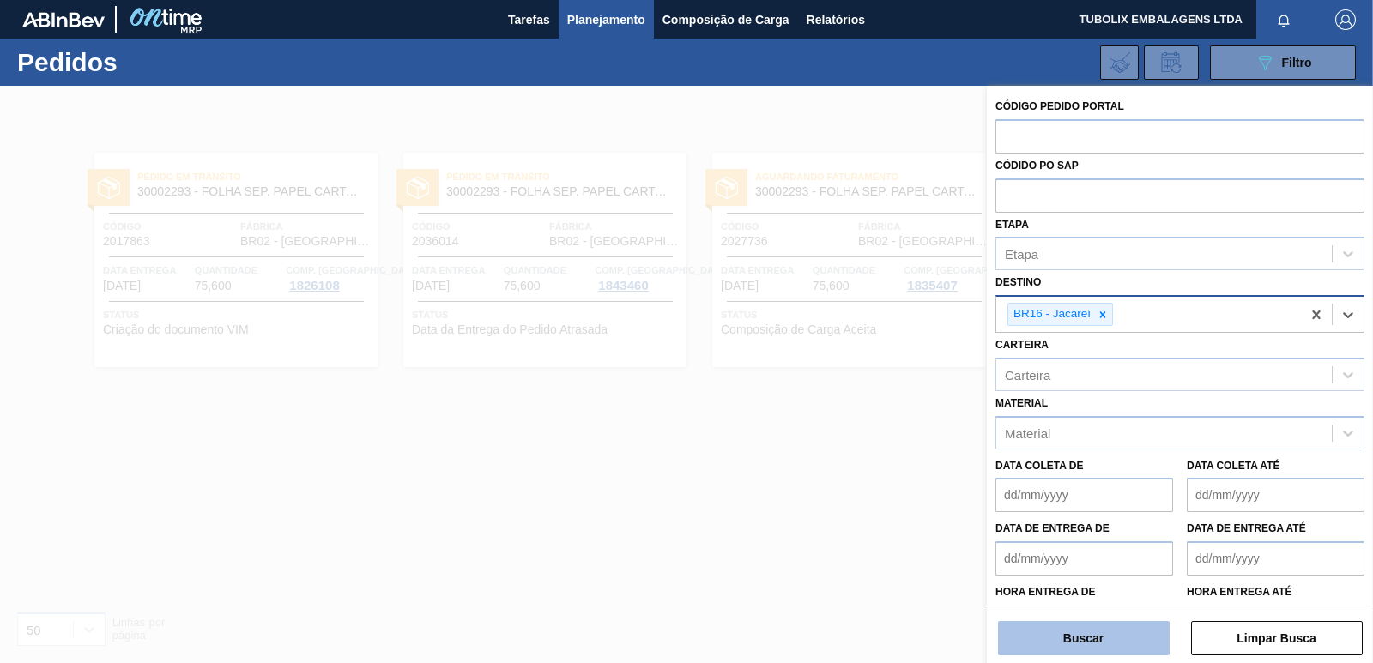
click at [1099, 637] on button "Buscar" at bounding box center [1084, 638] width 172 height 34
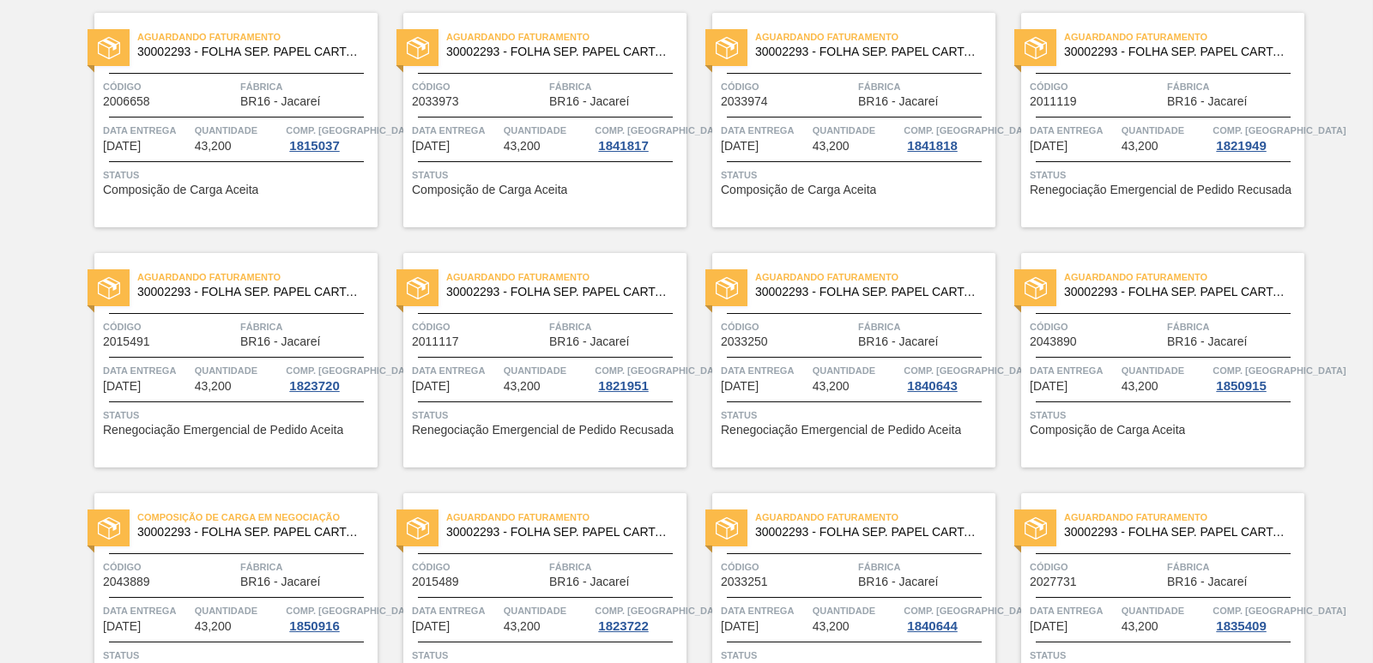
scroll to position [172, 0]
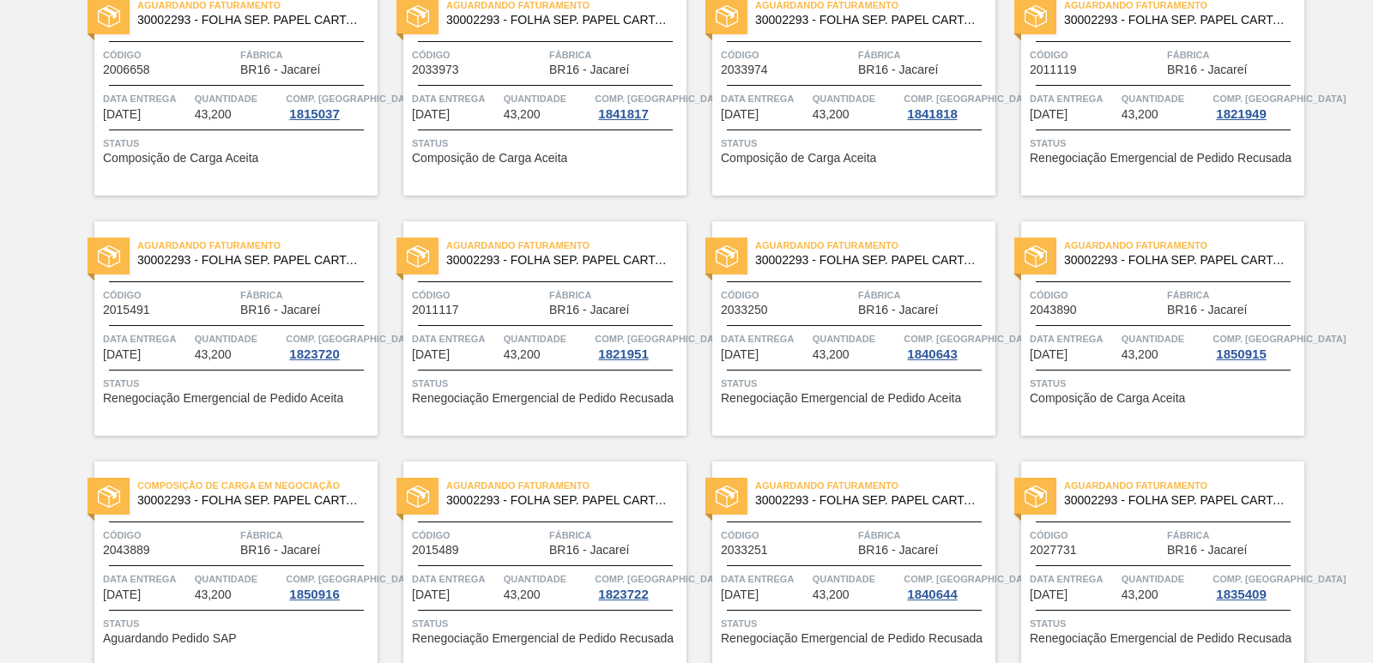
click at [249, 273] on div "Aguardando Faturamento 30002293 - FOLHA SEP. PAPEL CARTAO 1200x1000M 350g Códig…" at bounding box center [235, 328] width 283 height 214
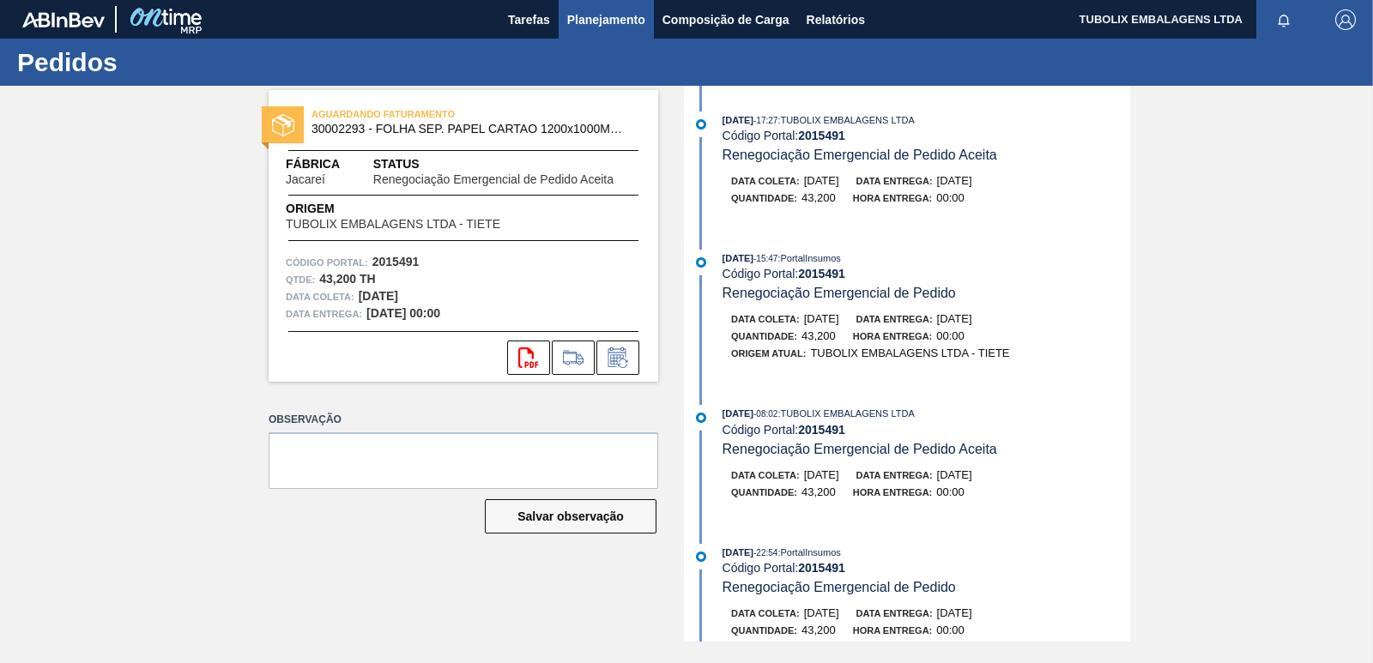
click at [599, 17] on span "Planejamento" at bounding box center [606, 19] width 78 height 21
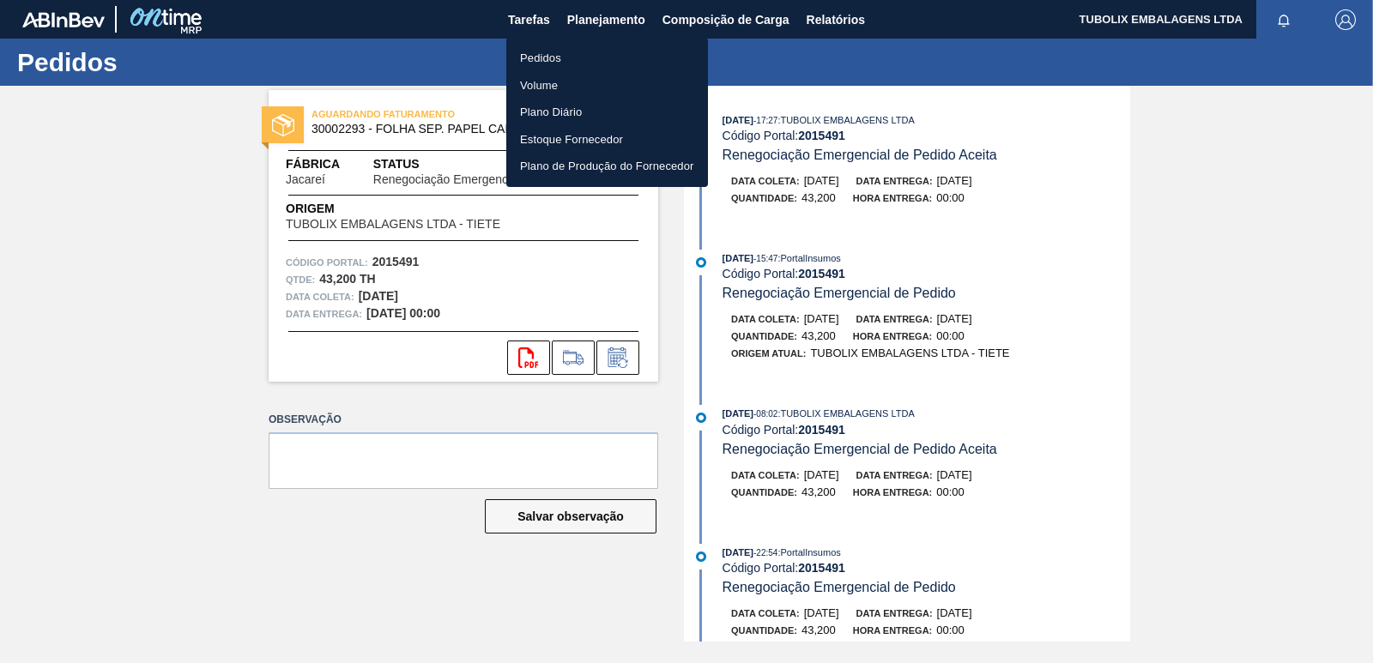
click at [540, 49] on li "Pedidos" at bounding box center [607, 58] width 202 height 27
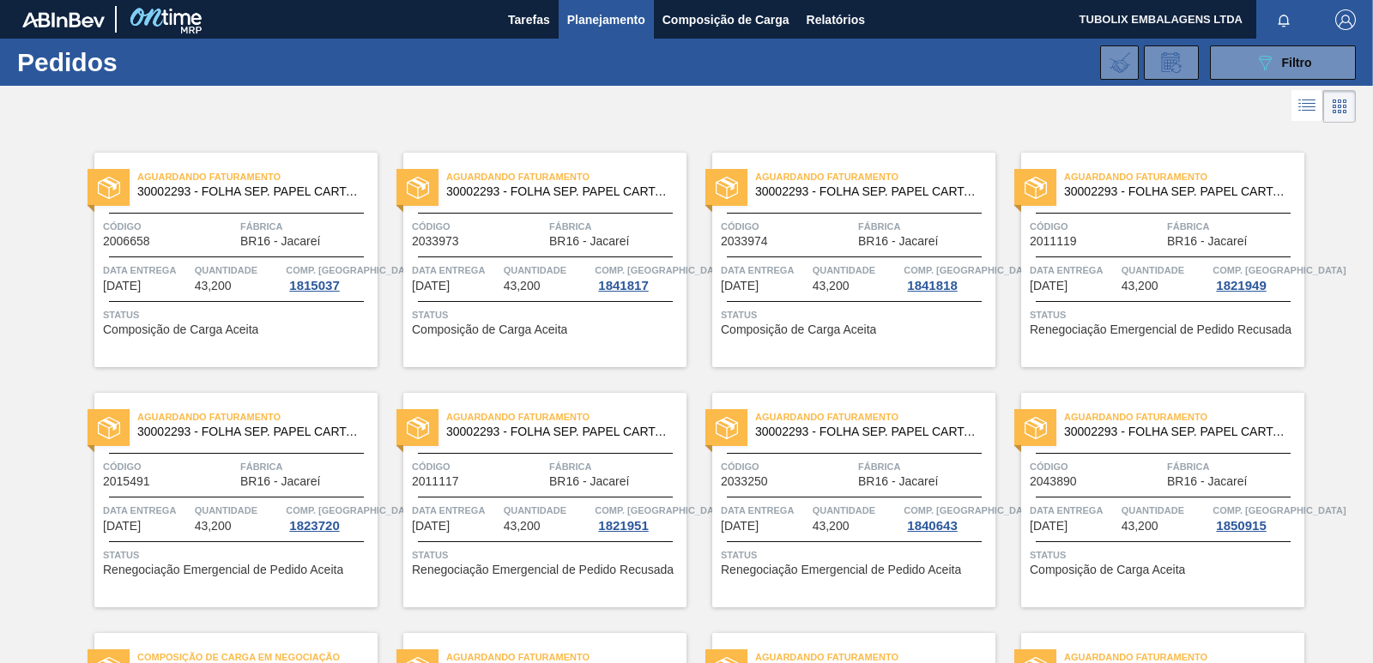
click at [546, 500] on div "Aguardando Faturamento 30002293 - FOLHA SEP. PAPEL CARTAO 1200x1000M 350g Códig…" at bounding box center [544, 500] width 283 height 214
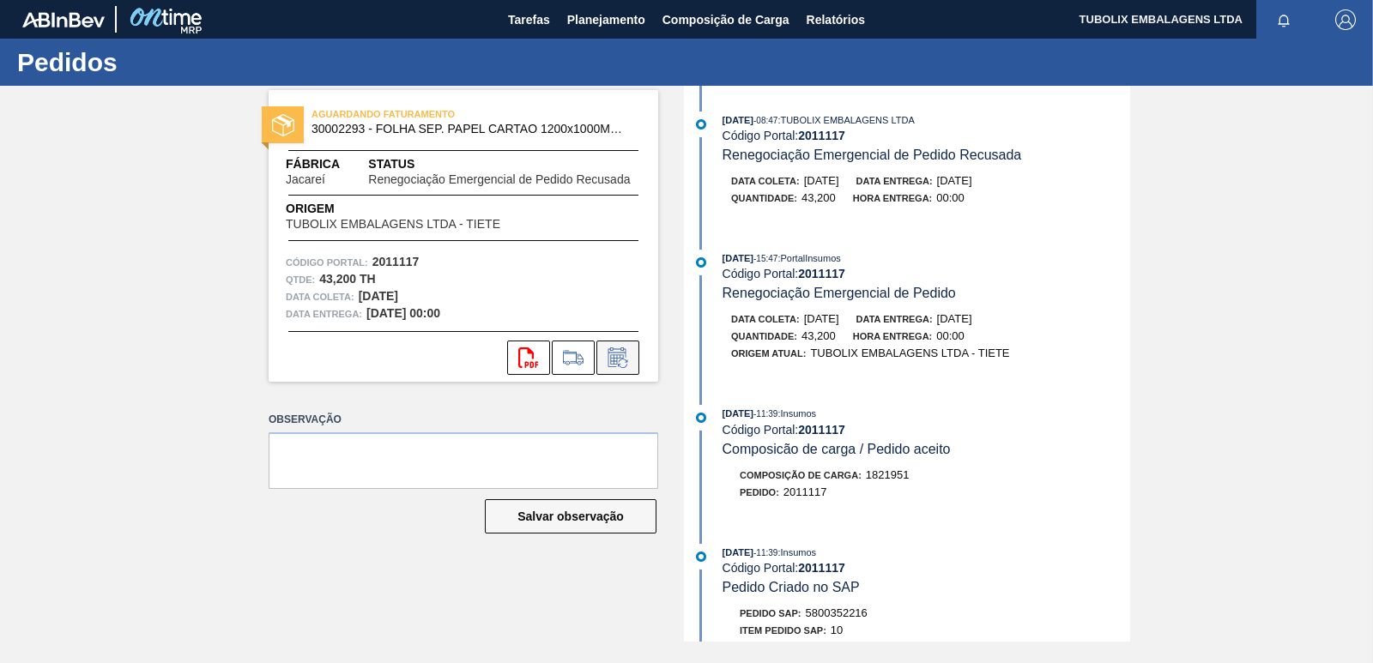
click at [625, 348] on icon at bounding box center [617, 357] width 27 height 21
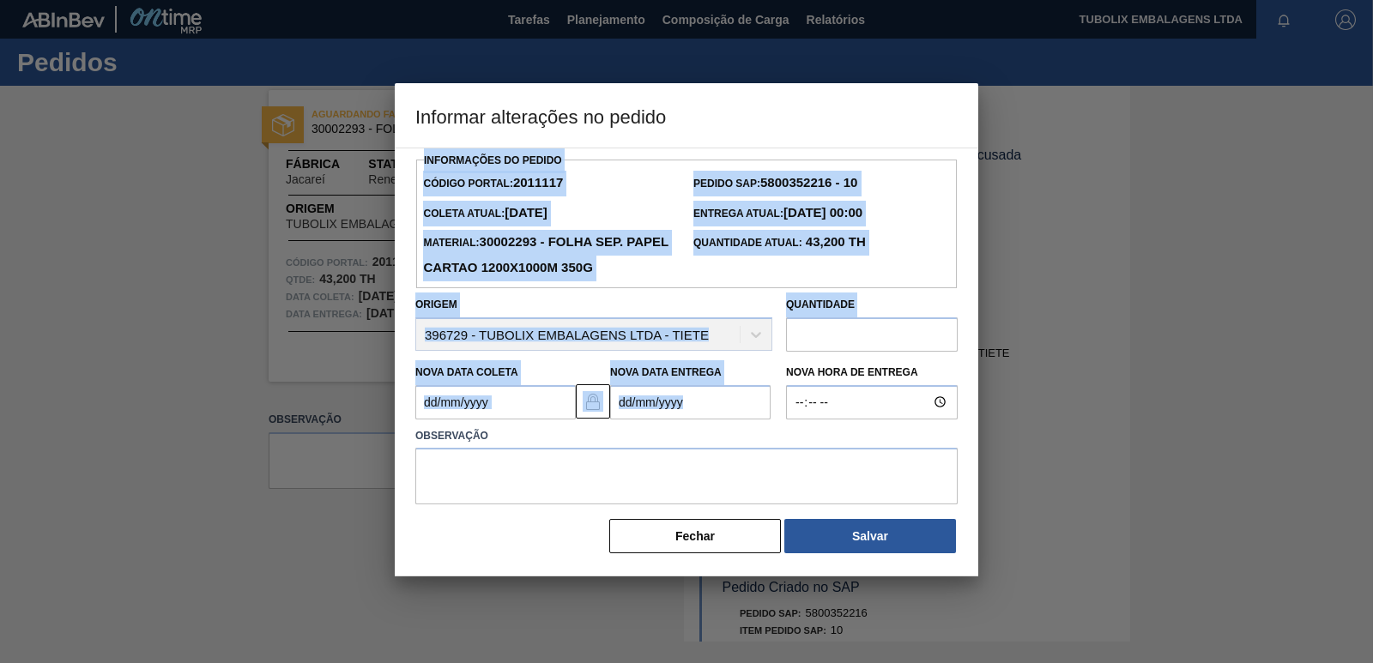
drag, startPoint x: 774, startPoint y: 119, endPoint x: 848, endPoint y: 393, distance: 283.6
click at [848, 393] on div "Informar alterações no pedido Informações do Pedido Código Portal: 2011117 Pedi…" at bounding box center [686, 329] width 583 height 493
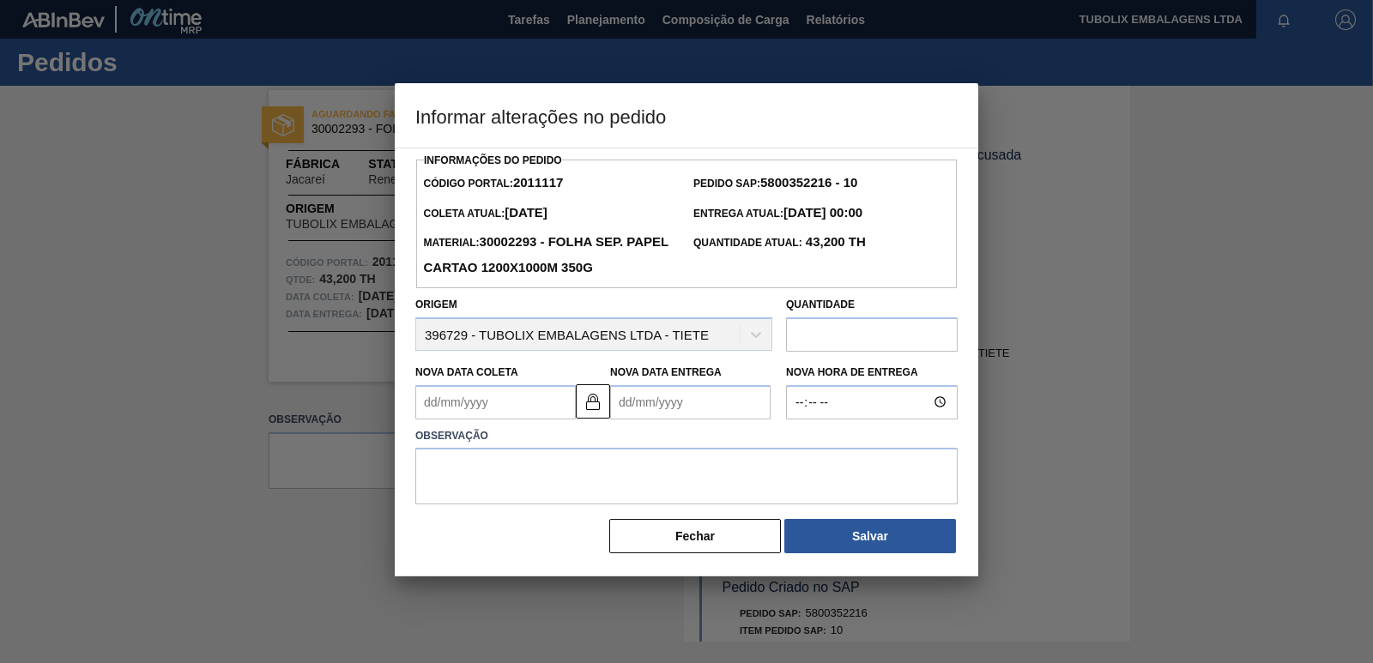
click at [1065, 268] on div at bounding box center [686, 331] width 1373 height 663
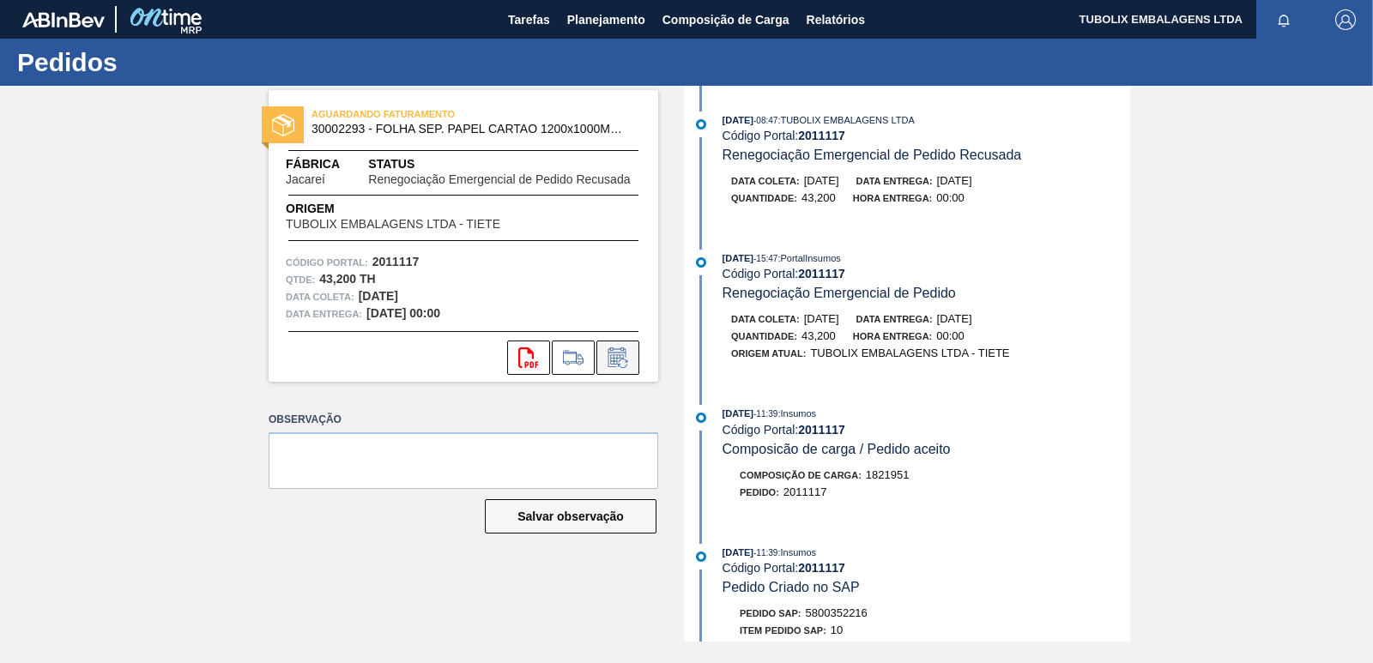
click at [625, 354] on icon at bounding box center [617, 357] width 18 height 20
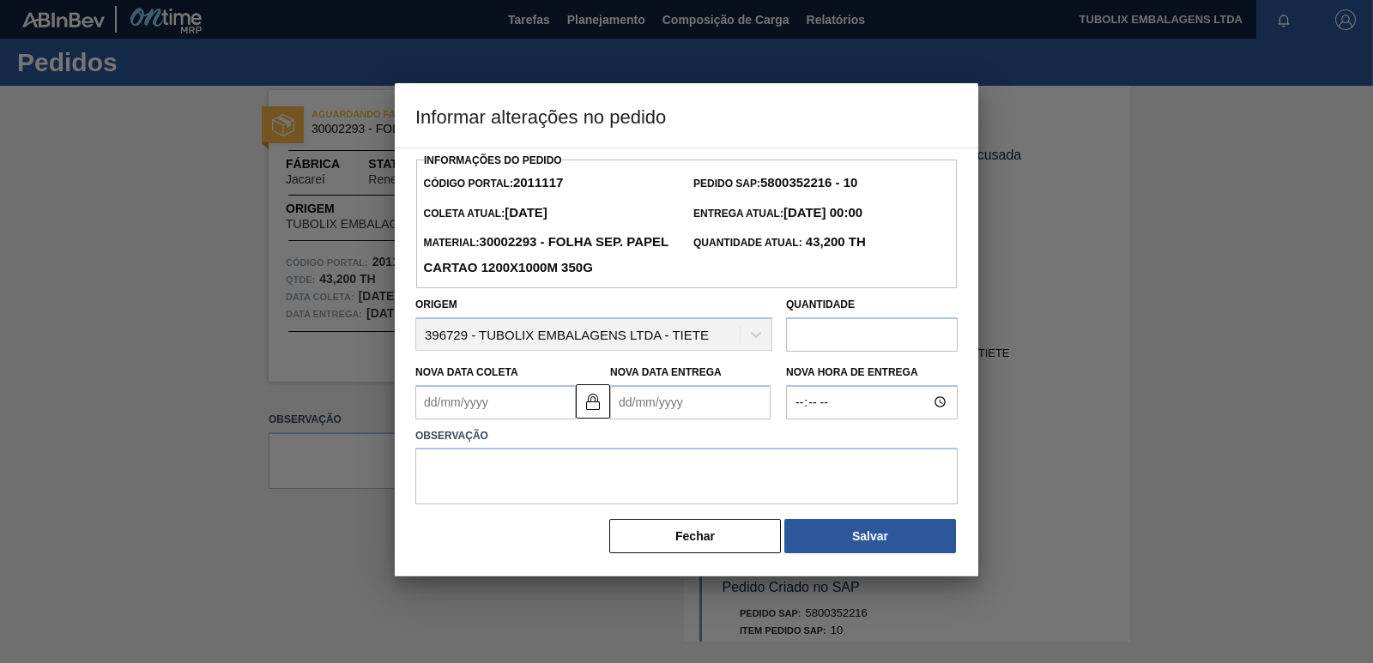
click at [450, 404] on Coleta2011117 "Nova Data Coleta" at bounding box center [495, 402] width 160 height 34
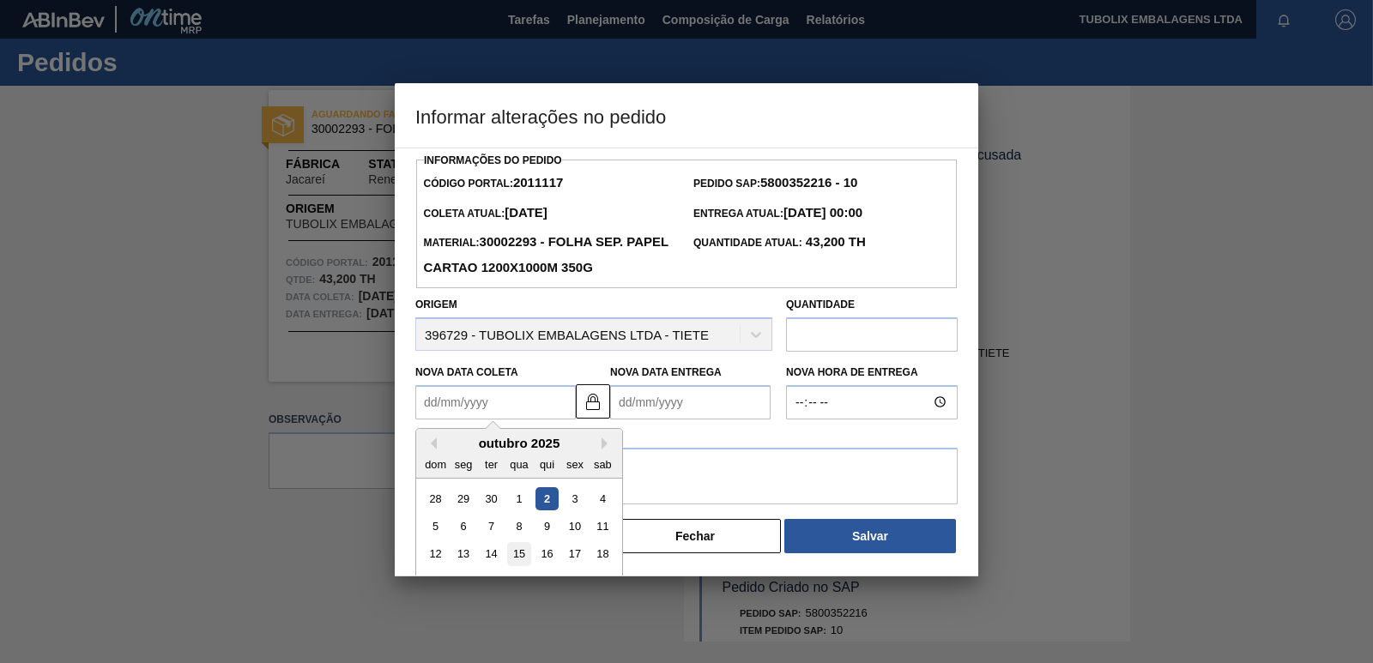
click at [522, 554] on div "15" at bounding box center [518, 553] width 23 height 23
type Coleta2011117 "[DATE]"
type Entrega2011117 "[DATE]"
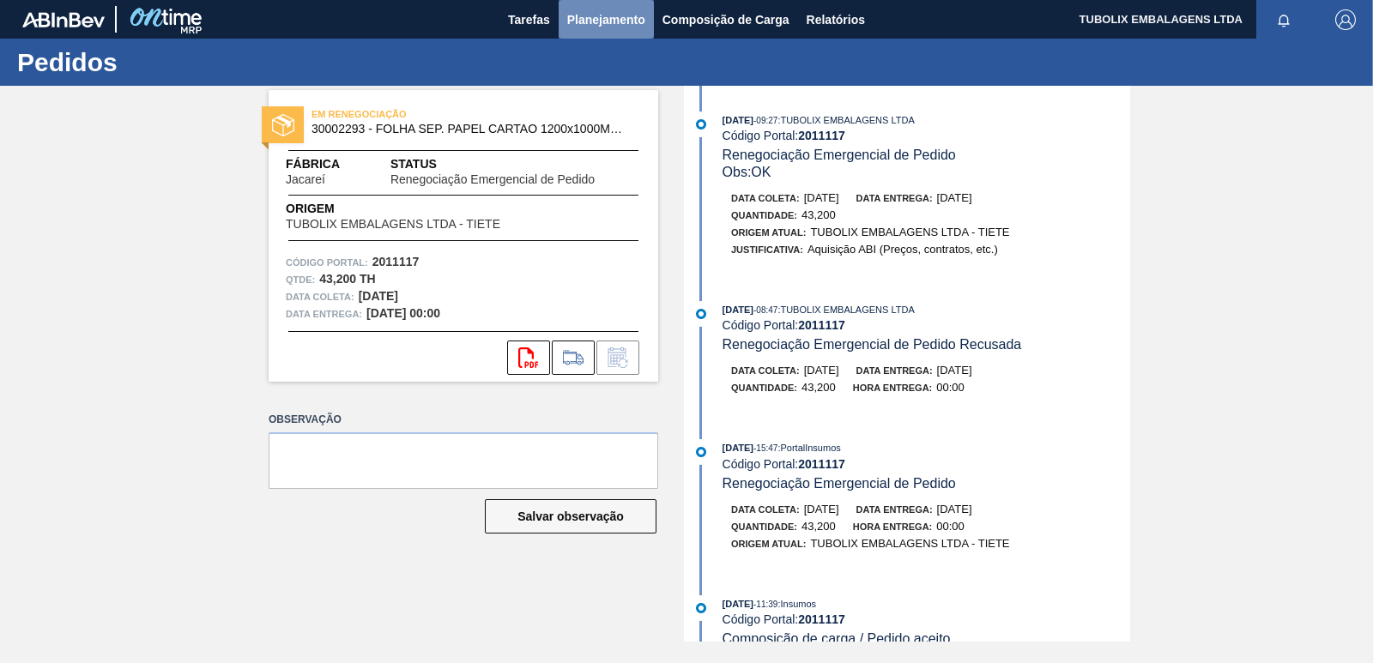
click at [623, 12] on span "Planejamento" at bounding box center [606, 19] width 78 height 21
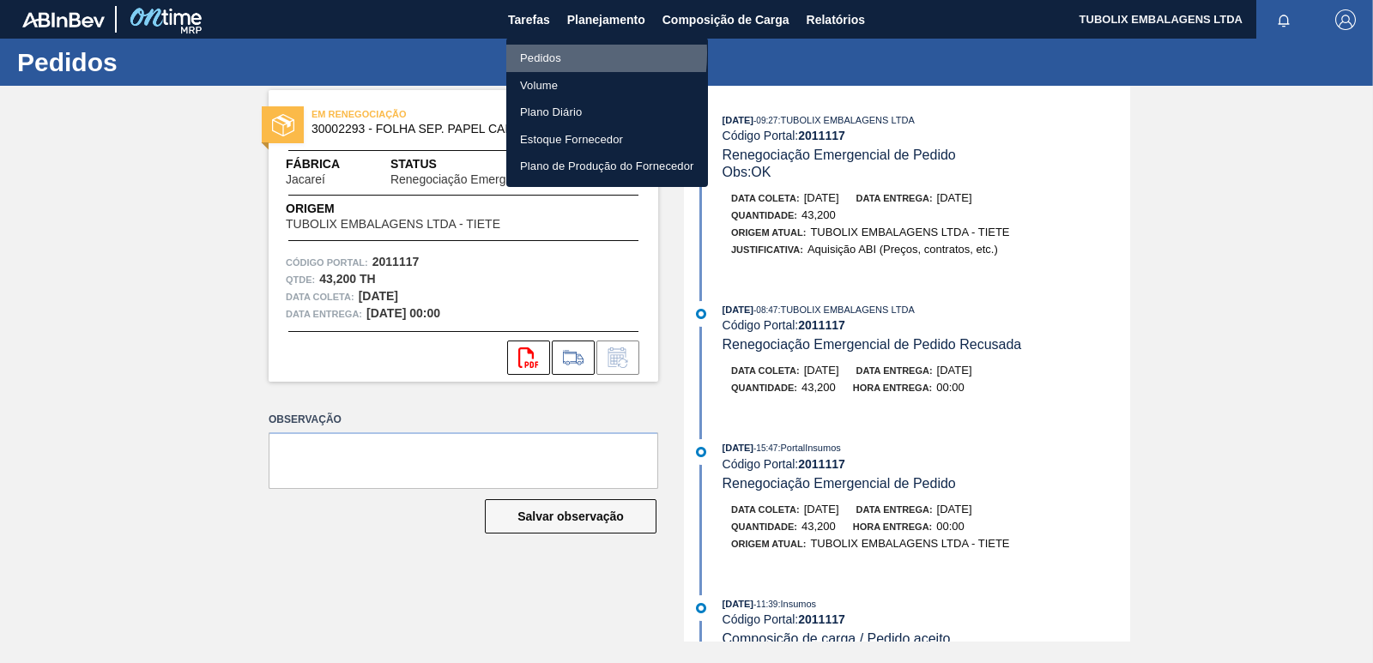
click at [524, 53] on li "Pedidos" at bounding box center [607, 58] width 202 height 27
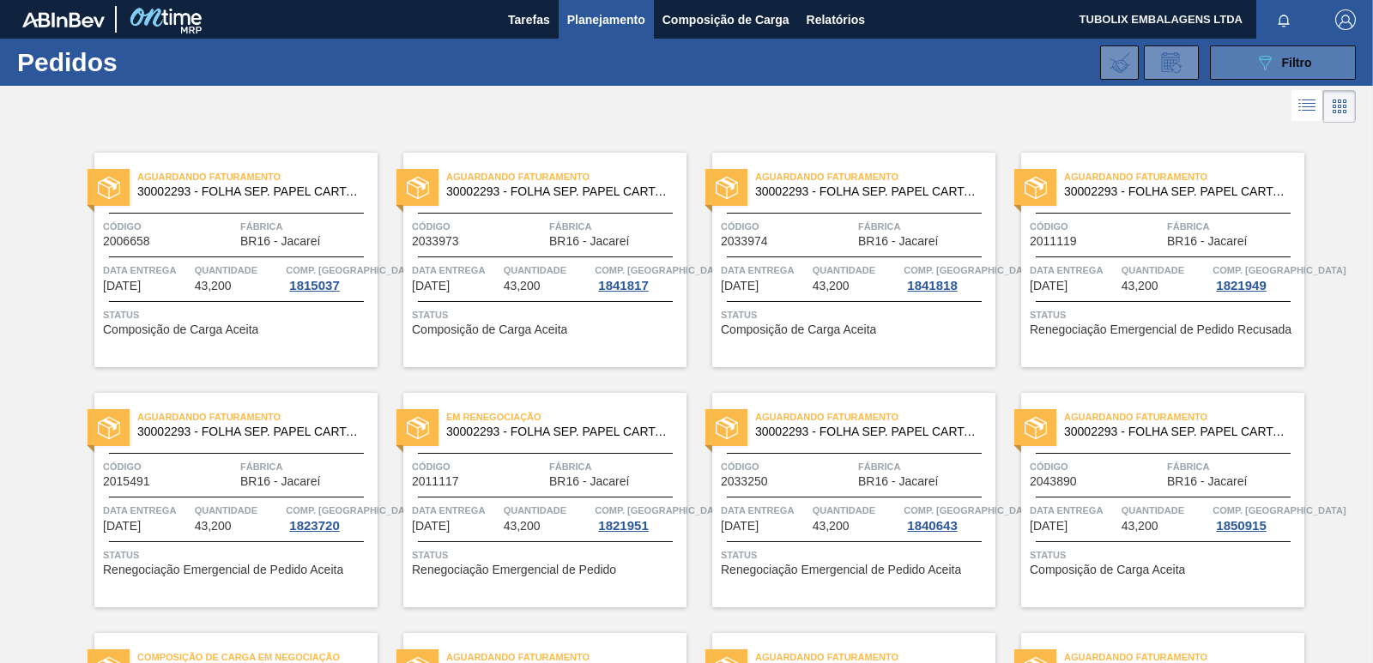
click at [1248, 59] on button "089F7B8B-B2A5-4AFE-B5C0-19BA573D28AC Filtro" at bounding box center [1283, 62] width 146 height 34
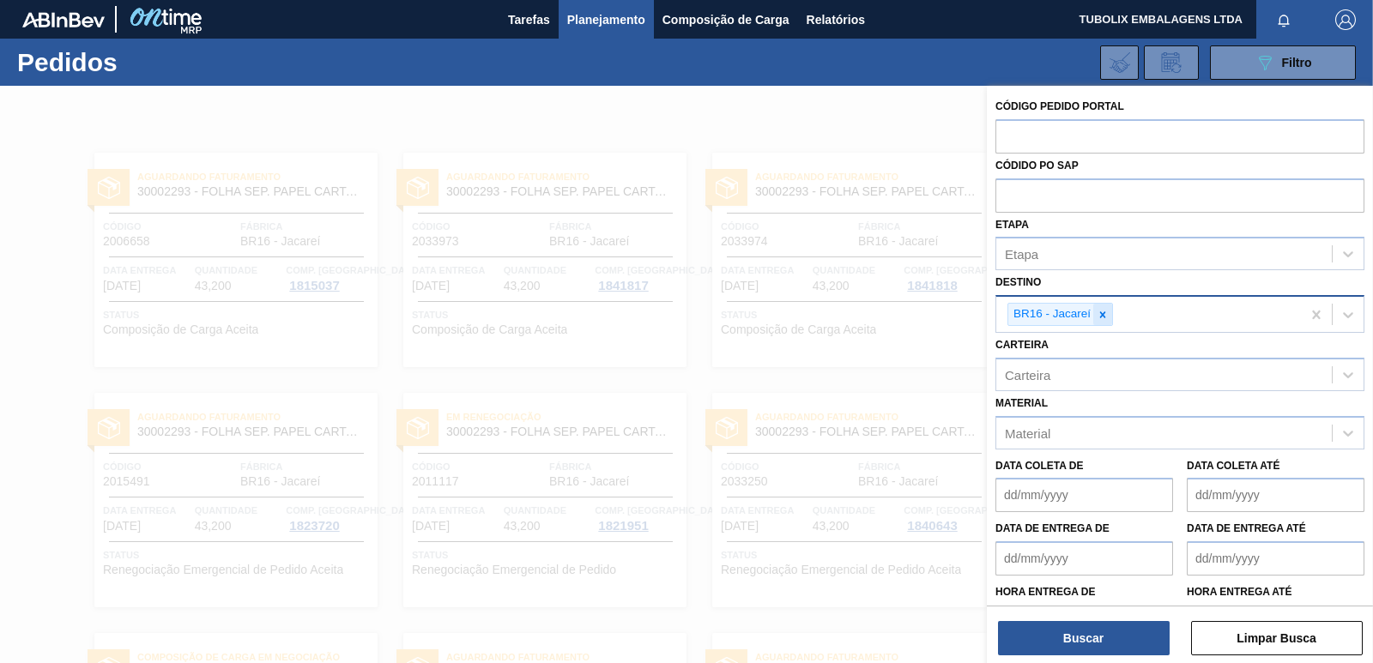
click at [1110, 317] on div at bounding box center [1102, 314] width 19 height 21
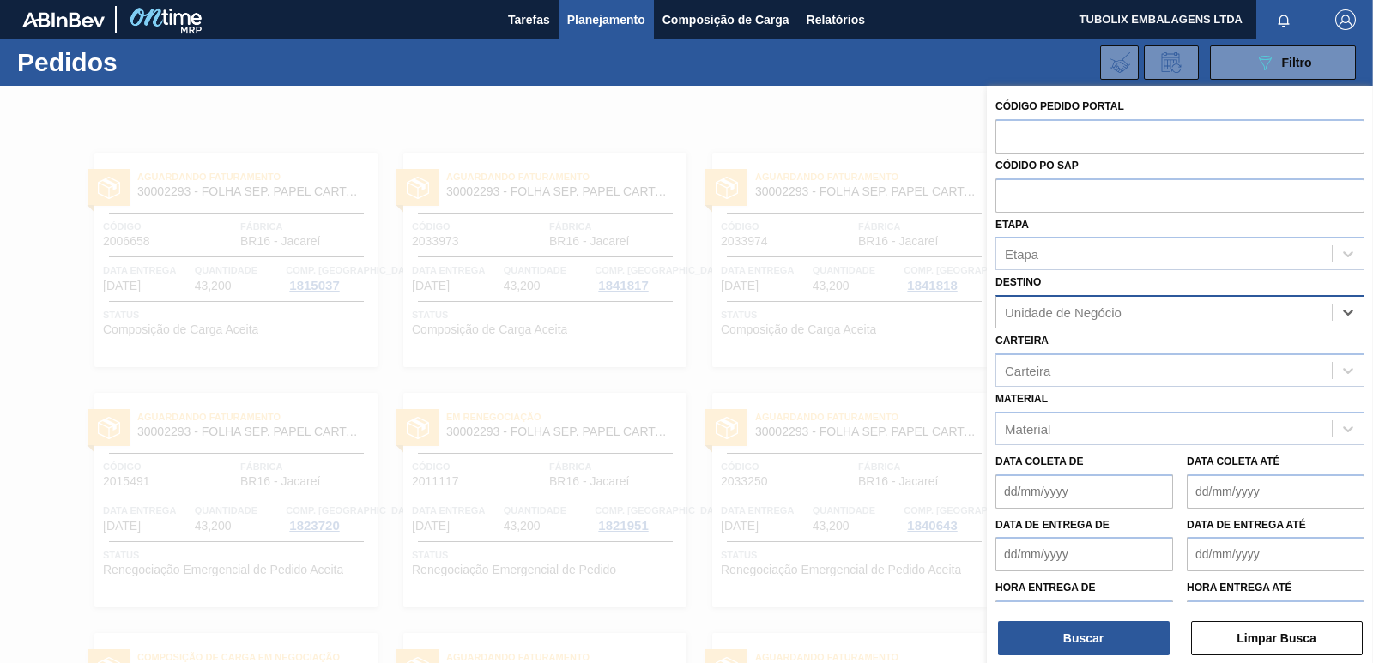
click at [1107, 316] on div "Unidade de Negócio" at bounding box center [1063, 312] width 117 height 15
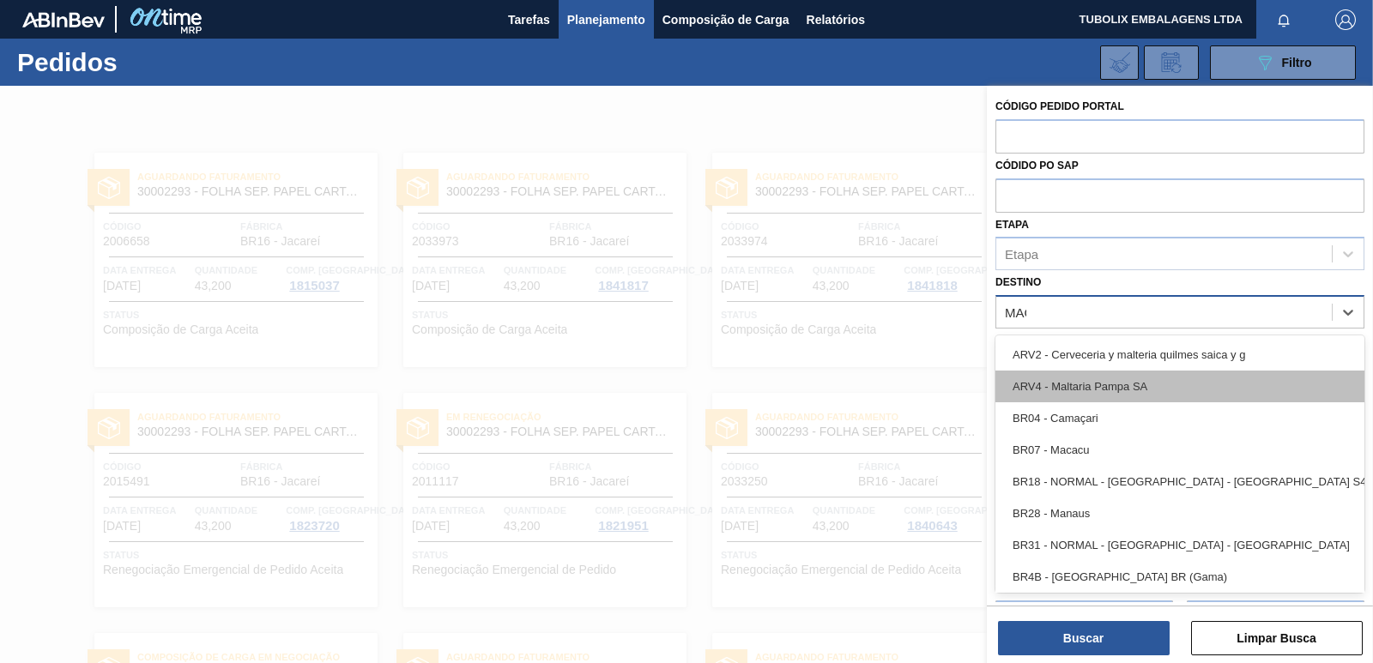
type input "MACA"
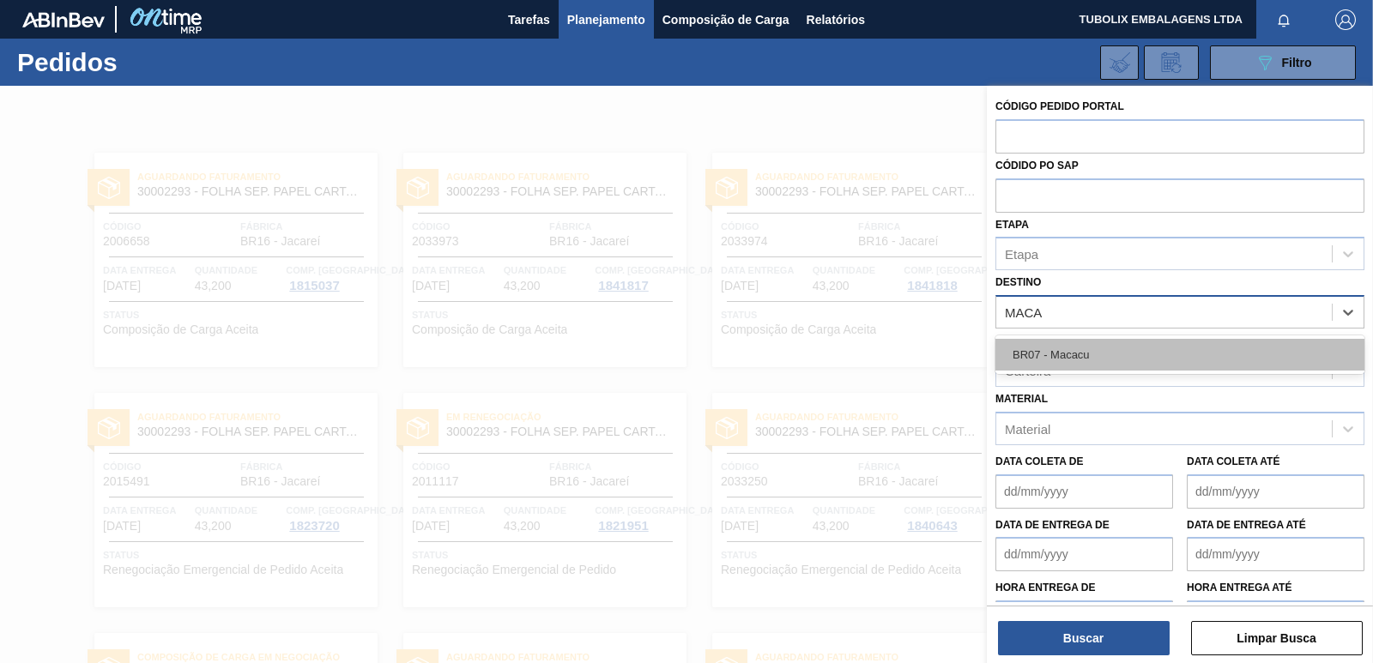
click at [1078, 353] on div "BR07 - Macacu" at bounding box center [1179, 355] width 369 height 32
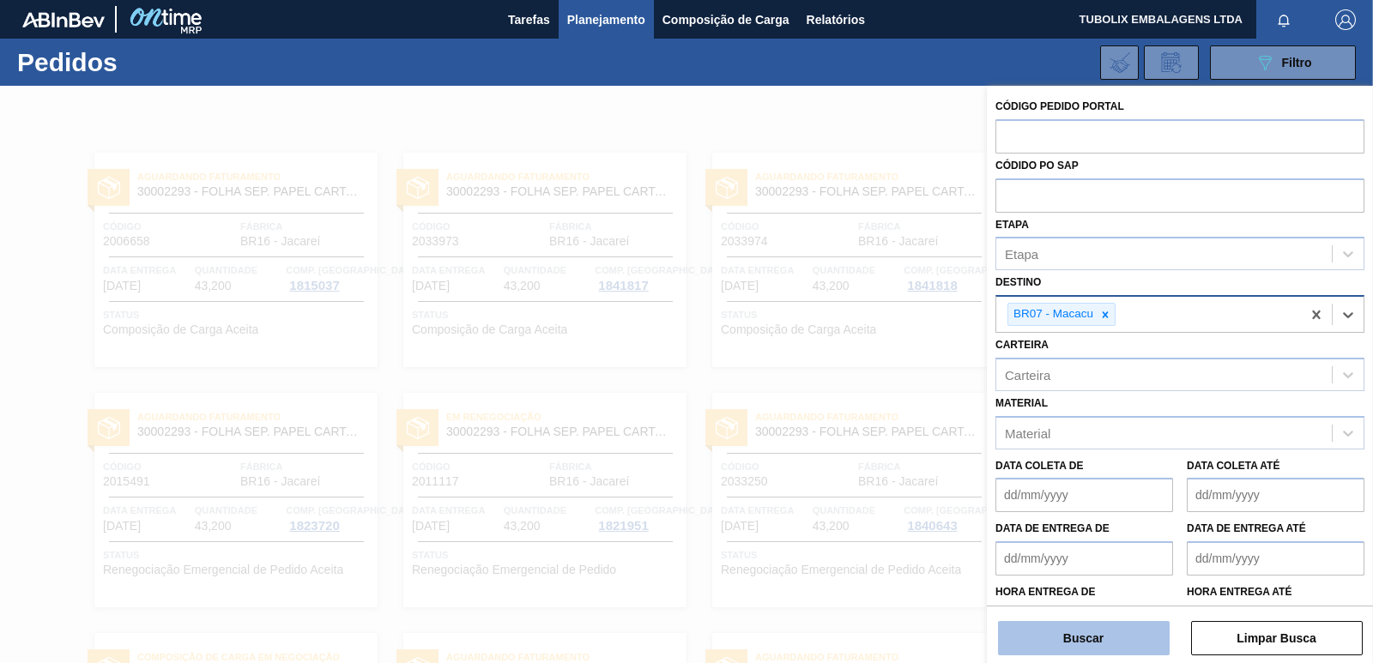
click at [1100, 637] on button "Buscar" at bounding box center [1084, 638] width 172 height 34
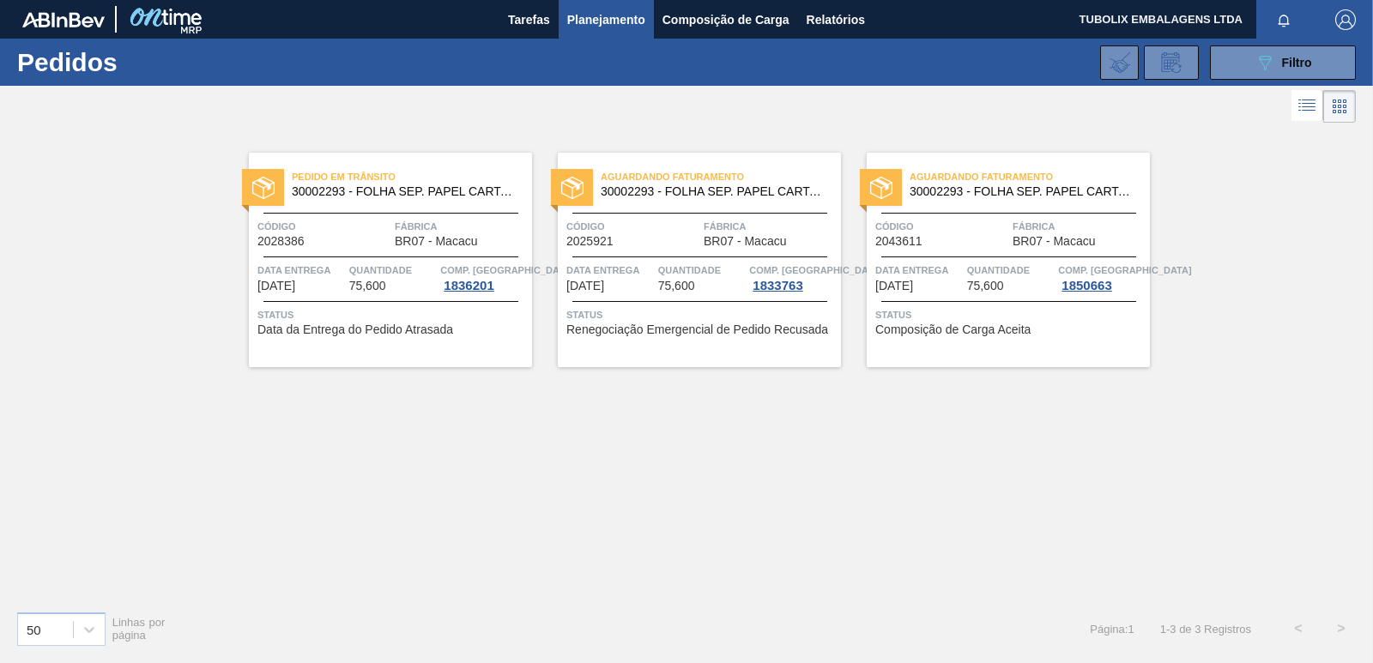
click at [333, 238] on div "Código 2028386" at bounding box center [323, 233] width 133 height 30
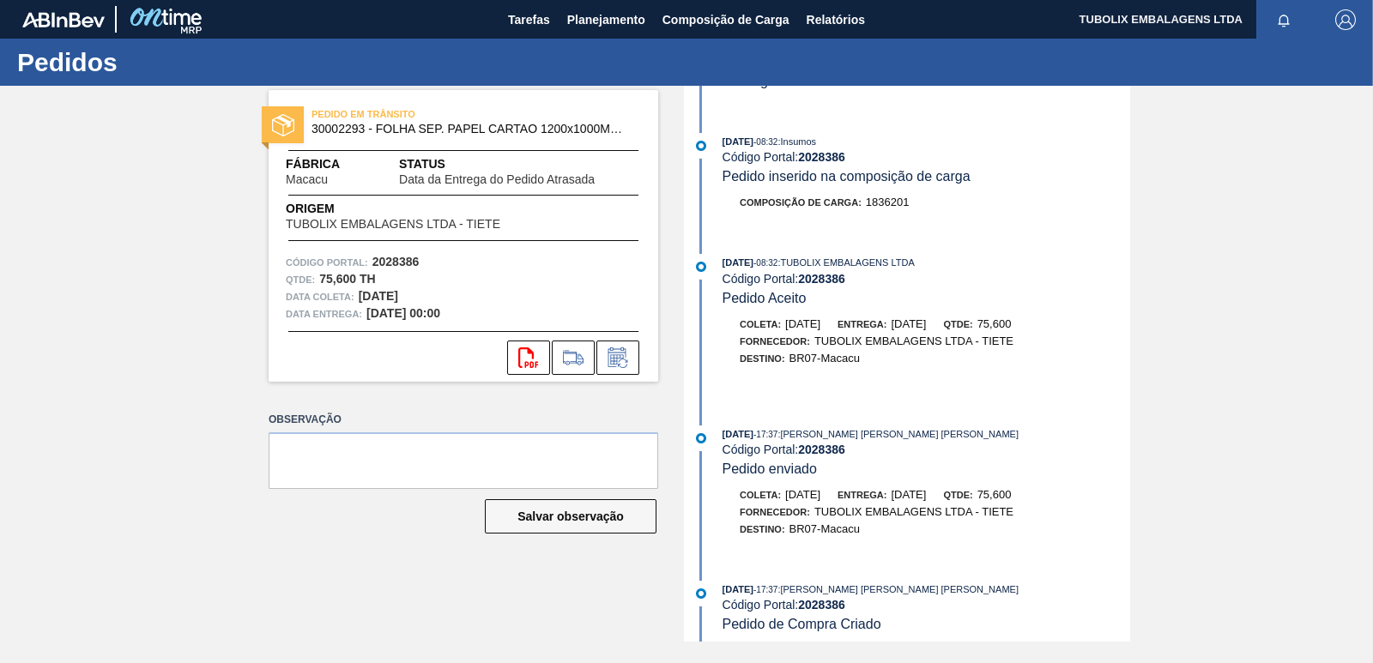
scroll to position [705, 0]
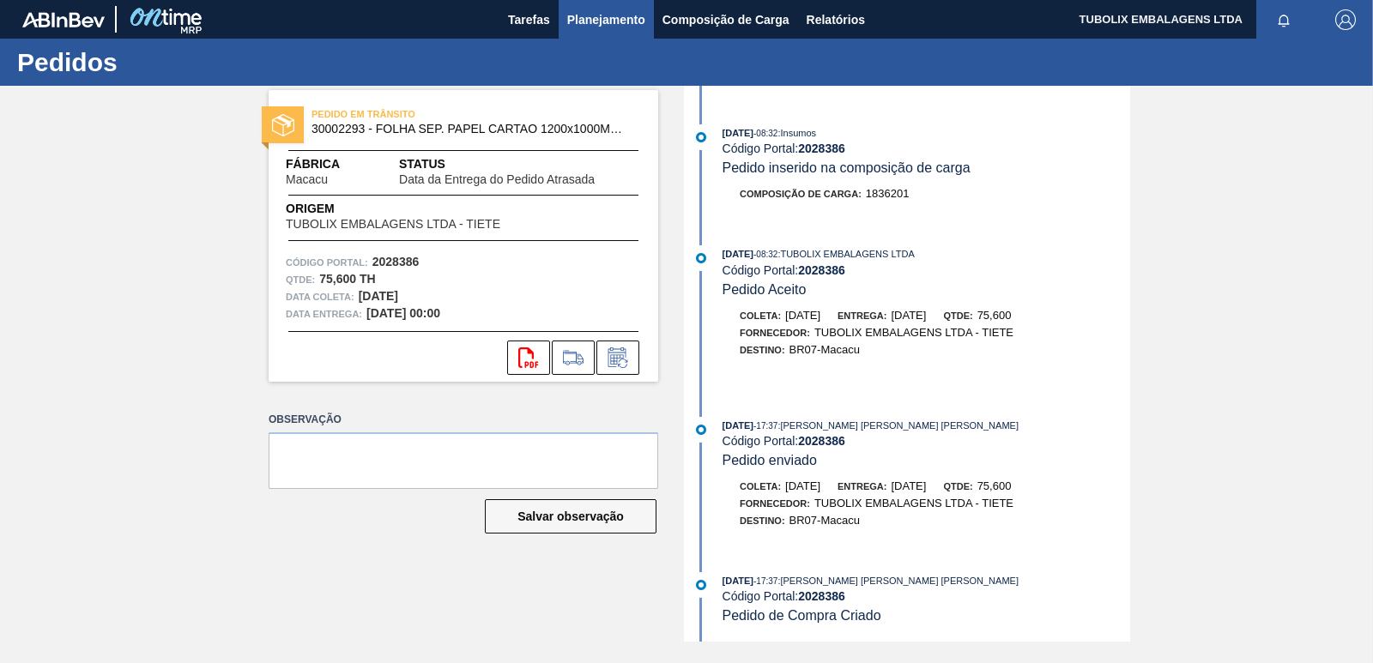
click at [588, 20] on span "Planejamento" at bounding box center [606, 19] width 78 height 21
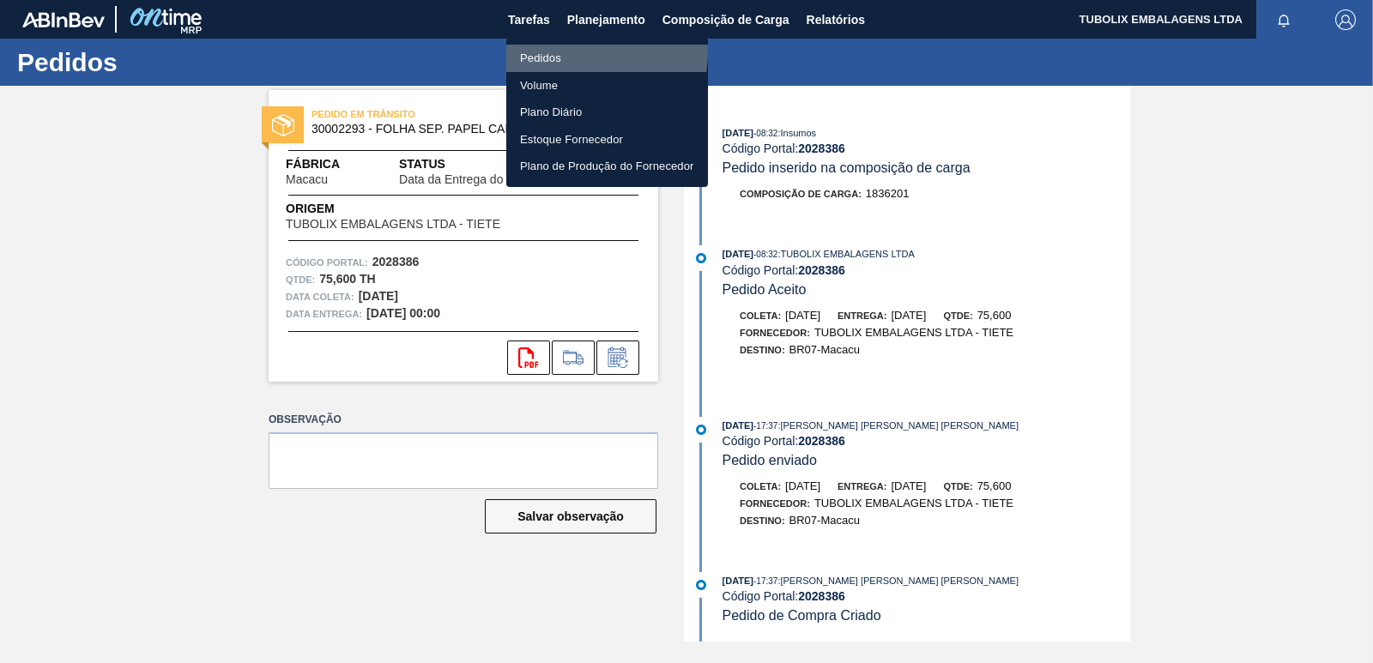
click at [555, 51] on li "Pedidos" at bounding box center [607, 58] width 202 height 27
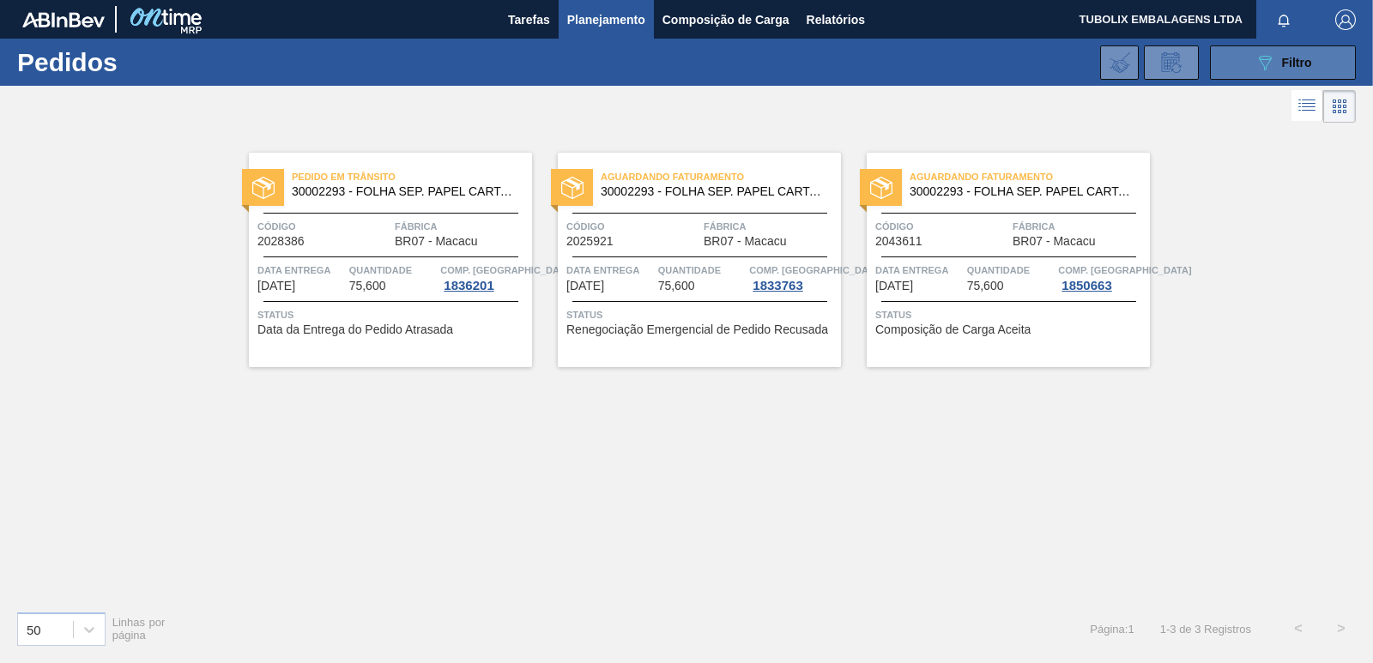
click at [1284, 69] on span "Filtro" at bounding box center [1297, 63] width 30 height 14
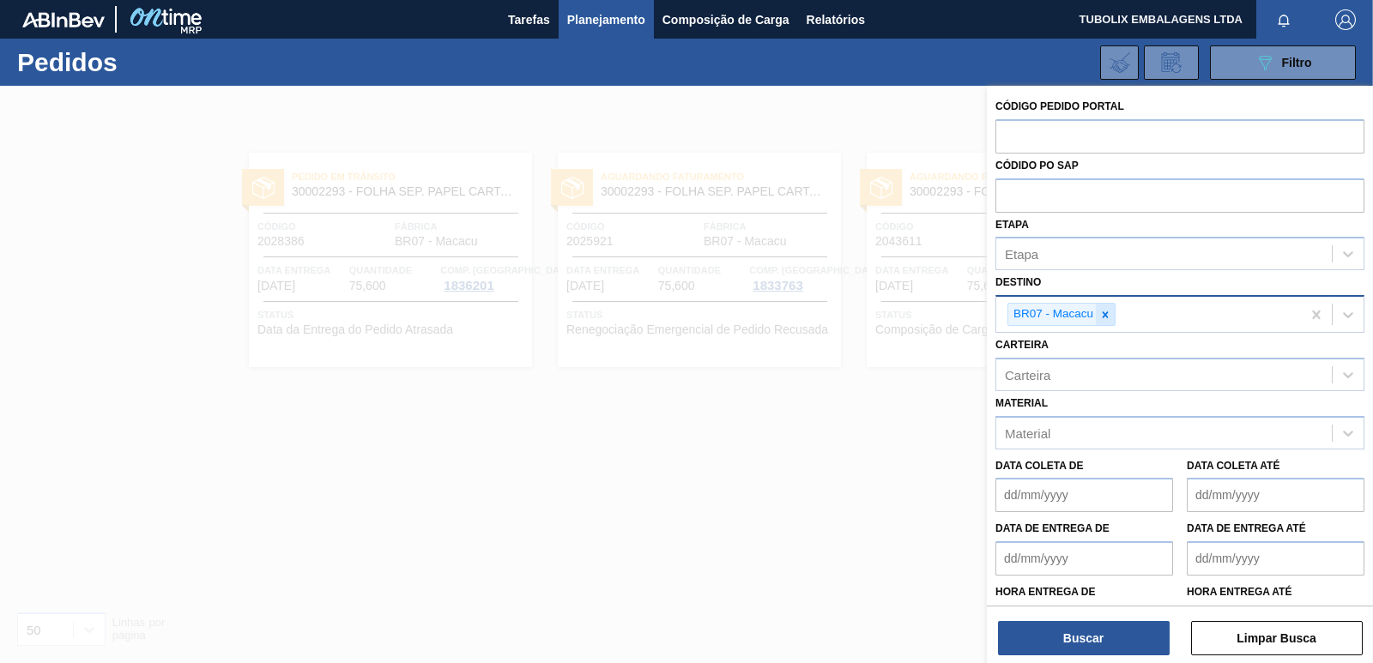
click at [1107, 320] on icon at bounding box center [1105, 315] width 12 height 12
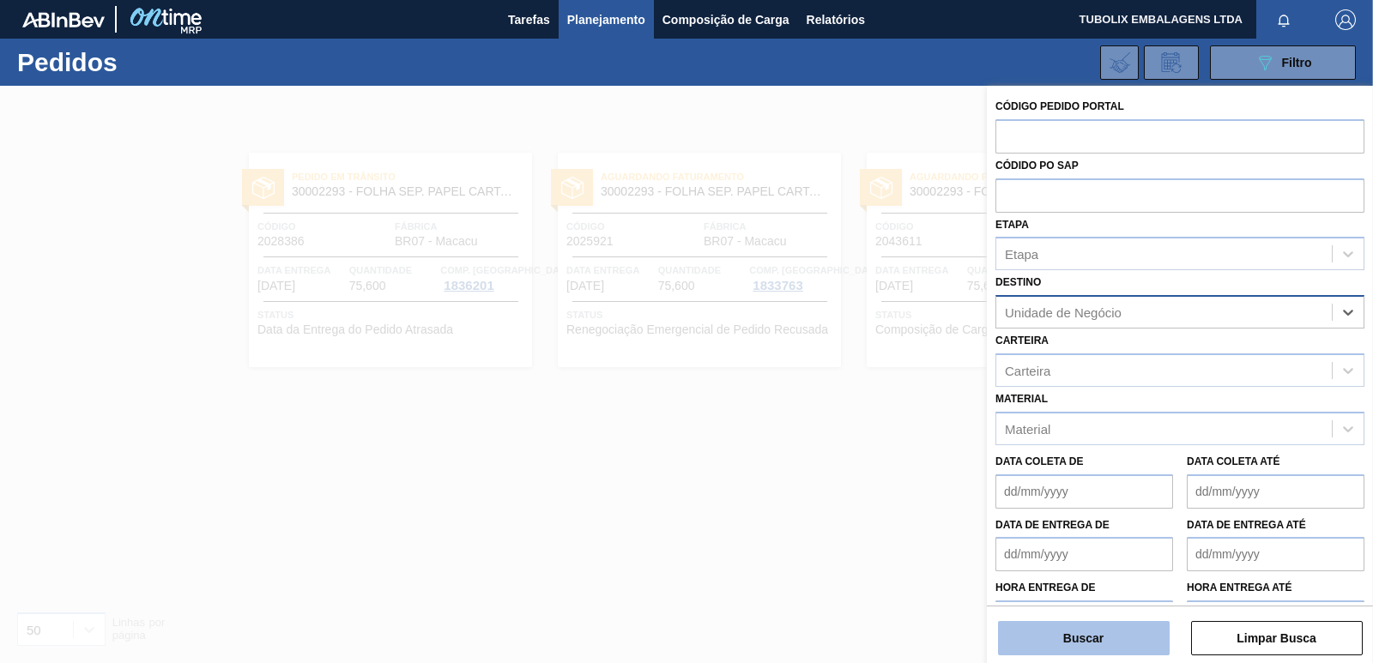
click at [1065, 624] on button "Buscar" at bounding box center [1084, 638] width 172 height 34
